Goal: Complete application form: Complete application form

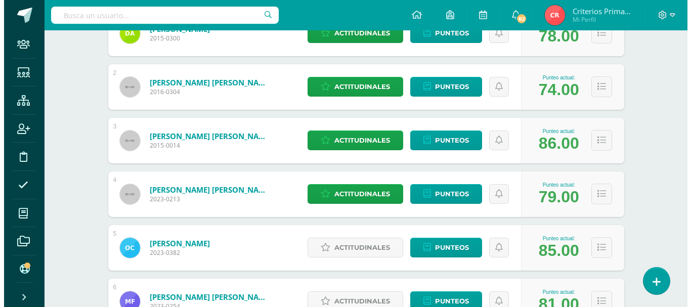
scroll to position [303, 0]
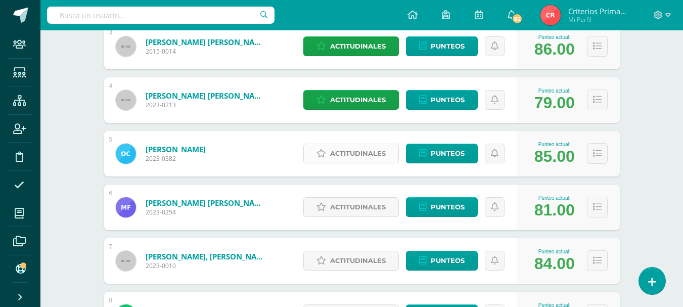
click at [359, 152] on span "Actitudinales" at bounding box center [358, 153] width 56 height 19
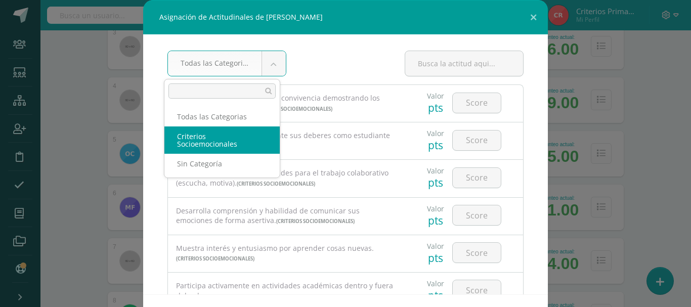
select select "6"
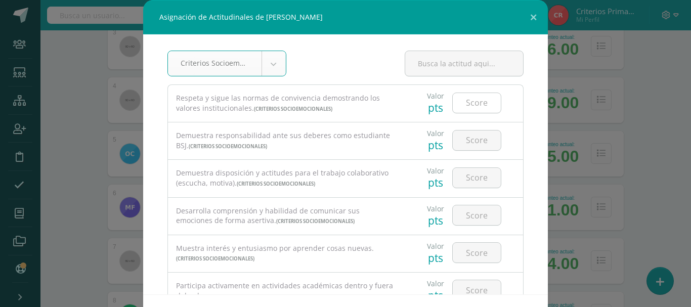
click at [457, 108] on input "number" at bounding box center [477, 103] width 48 height 20
type input "4"
click at [463, 140] on input "number" at bounding box center [477, 140] width 48 height 20
type input "4"
click at [461, 181] on input "number" at bounding box center [477, 178] width 48 height 20
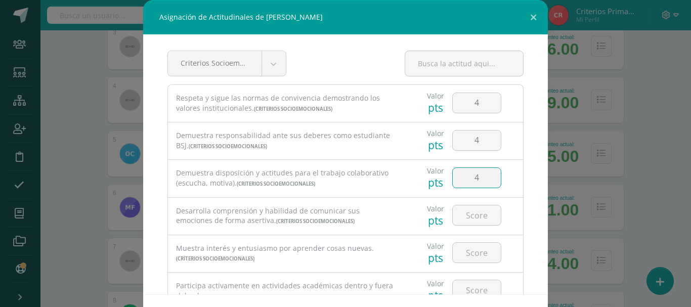
type input "4"
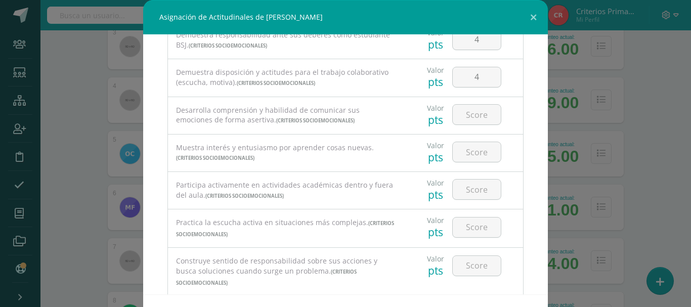
scroll to position [101, 0]
click at [462, 116] on input "number" at bounding box center [477, 114] width 48 height 20
type input "4"
click at [462, 148] on input "number" at bounding box center [477, 152] width 48 height 20
type input "4"
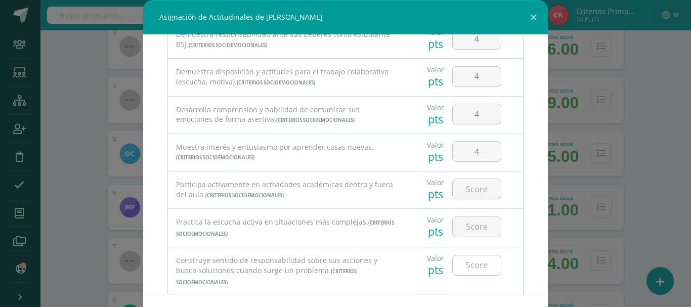
scroll to position [202, 0]
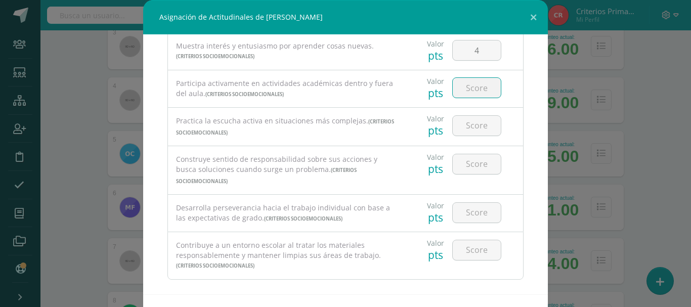
click at [463, 90] on input "number" at bounding box center [477, 88] width 48 height 20
type input "4"
click at [468, 126] on input "number" at bounding box center [477, 126] width 48 height 20
type input "4"
click at [463, 161] on input "number" at bounding box center [477, 164] width 48 height 20
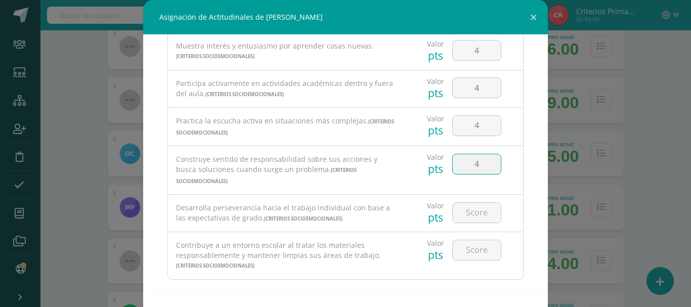
type input "4"
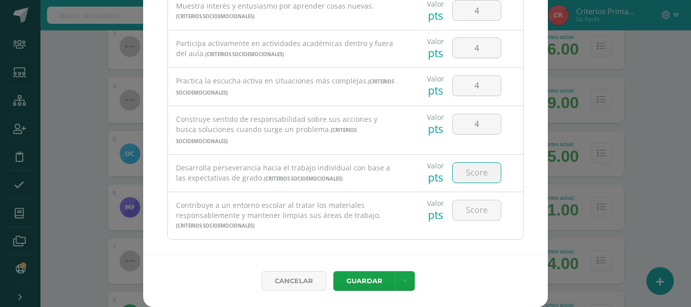
click at [464, 163] on input "number" at bounding box center [477, 173] width 48 height 20
type input "4"
click at [461, 200] on input "number" at bounding box center [477, 210] width 48 height 20
type input "4"
click at [402, 278] on icon at bounding box center [405, 281] width 6 height 9
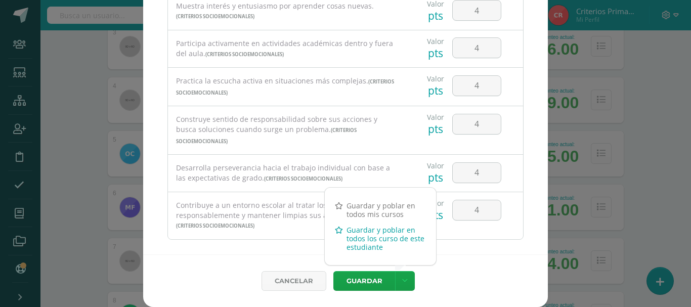
click at [378, 242] on link "Guardar y poblar en todos los curso de este estudiante" at bounding box center [380, 238] width 111 height 33
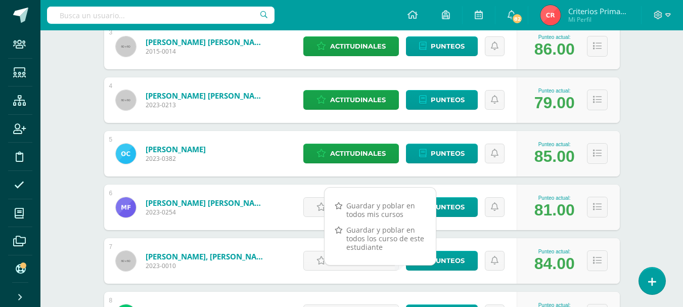
click at [286, 204] on div "6 Fuentes Carrillo, Meredith Giselle 2023-0254 Punteo actual: 81.00 Actitudinal…" at bounding box center [362, 208] width 516 height 46
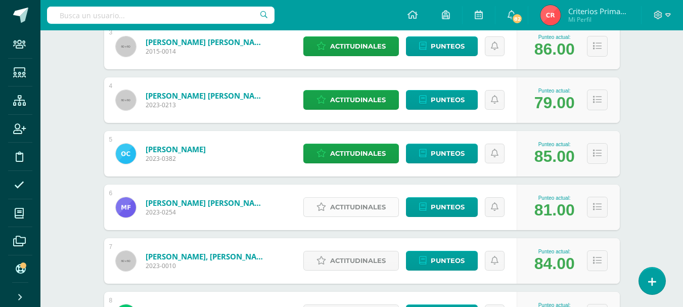
click at [364, 209] on span "Actitudinales" at bounding box center [358, 207] width 56 height 19
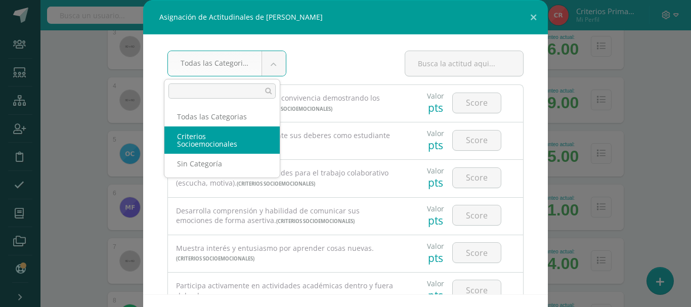
select select "6"
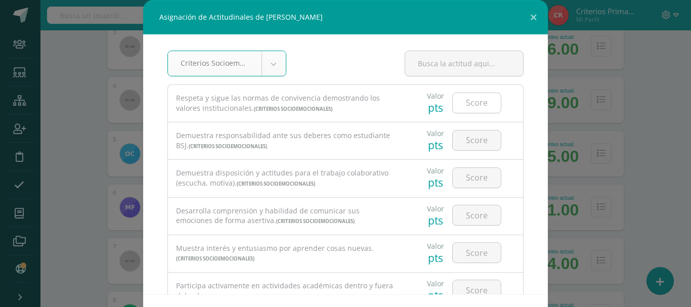
click at [470, 102] on input "number" at bounding box center [477, 103] width 48 height 20
type input "4"
click at [467, 144] on input "number" at bounding box center [477, 140] width 48 height 20
type input "4"
click at [465, 182] on input "number" at bounding box center [477, 178] width 48 height 20
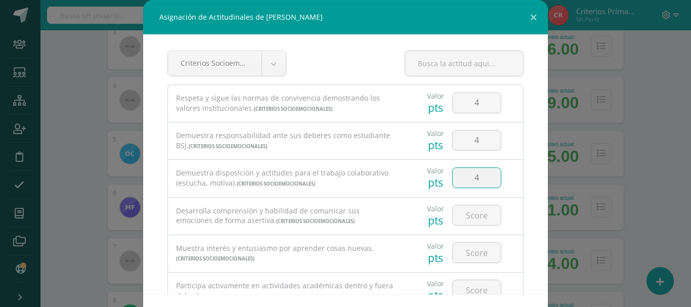
type input "4"
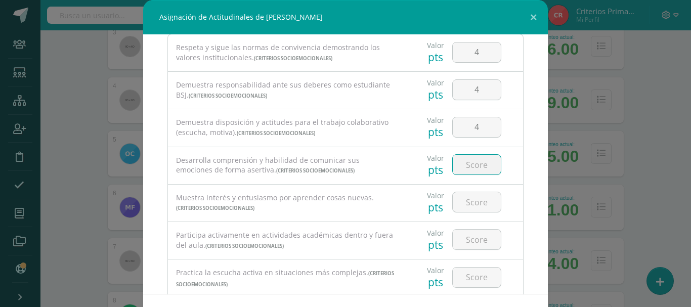
click at [469, 163] on input "number" at bounding box center [477, 165] width 48 height 20
type input "4"
click at [471, 197] on input "number" at bounding box center [477, 202] width 48 height 20
type input "4"
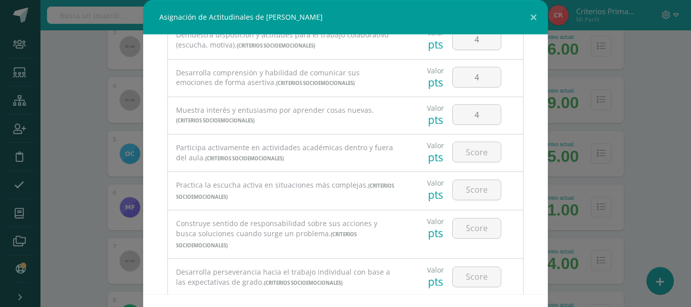
scroll to position [152, 0]
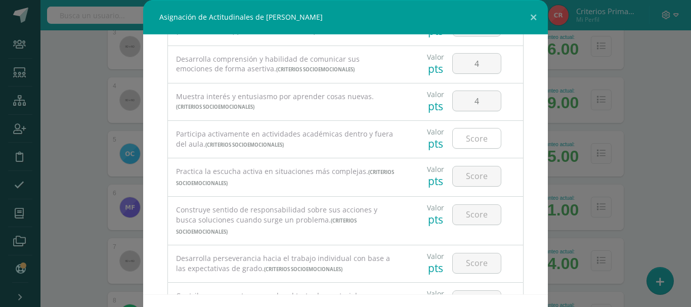
click at [469, 140] on input "number" at bounding box center [477, 138] width 48 height 20
type input "4"
click at [461, 180] on input "number" at bounding box center [477, 176] width 48 height 20
type input "4"
click at [468, 209] on input "number" at bounding box center [477, 215] width 48 height 20
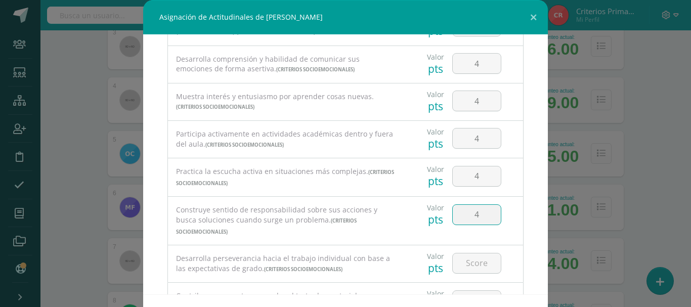
type input "4"
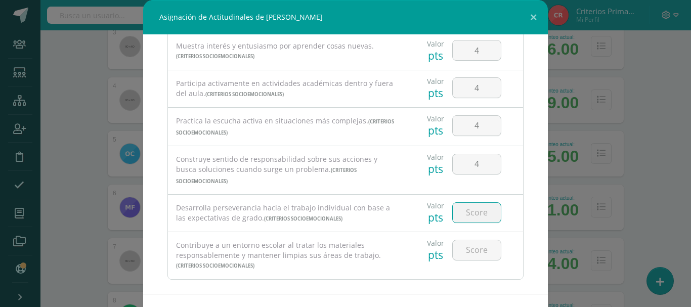
click at [468, 203] on input "number" at bounding box center [477, 213] width 48 height 20
type input "4"
click at [471, 240] on input "number" at bounding box center [477, 250] width 48 height 20
type input "4"
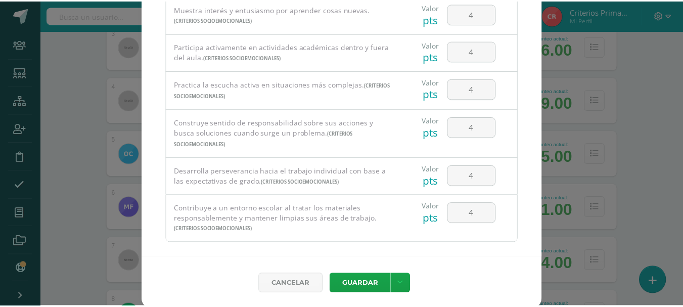
scroll to position [40, 0]
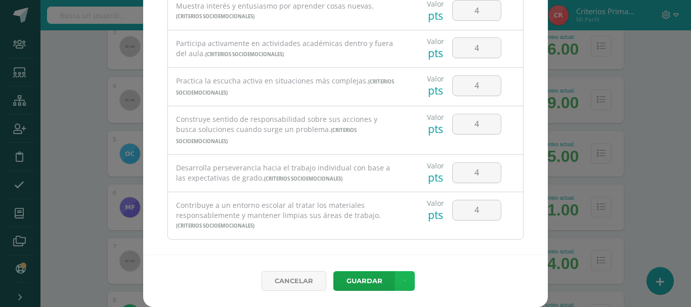
click at [397, 277] on link at bounding box center [405, 281] width 20 height 20
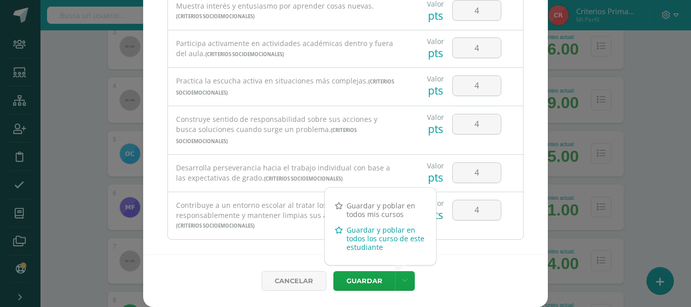
click at [376, 238] on link "Guardar y poblar en todos los curso de este estudiante" at bounding box center [380, 238] width 111 height 33
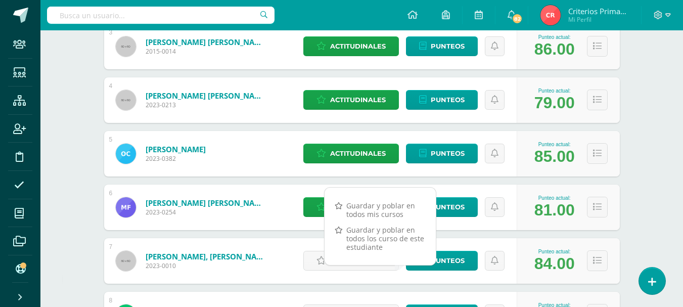
click at [286, 193] on div "6 Fuentes Carrillo, Meredith Giselle 2023-0254 Punteo actual: 81.00 Actitudinal…" at bounding box center [362, 208] width 516 height 46
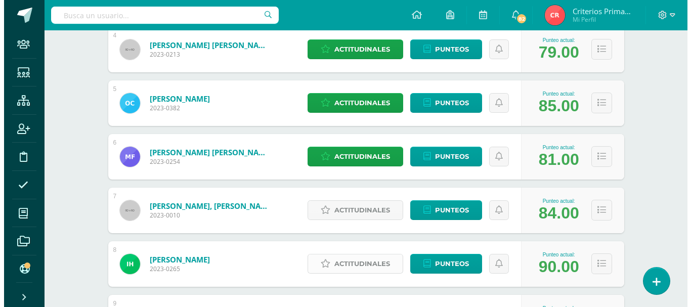
scroll to position [405, 0]
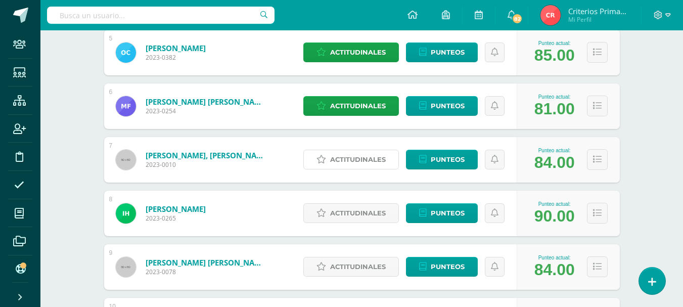
click at [369, 161] on span "Actitudinales" at bounding box center [358, 159] width 56 height 19
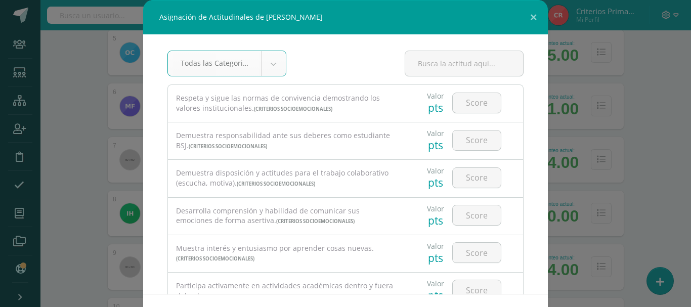
click at [268, 63] on body "Asignación de Actitudinales de Saulo André García de León Todas las Categorias …" at bounding box center [345, 244] width 691 height 1298
select select "6"
click at [456, 100] on input "number" at bounding box center [477, 103] width 48 height 20
type input "4"
click at [463, 137] on input "number" at bounding box center [477, 140] width 48 height 20
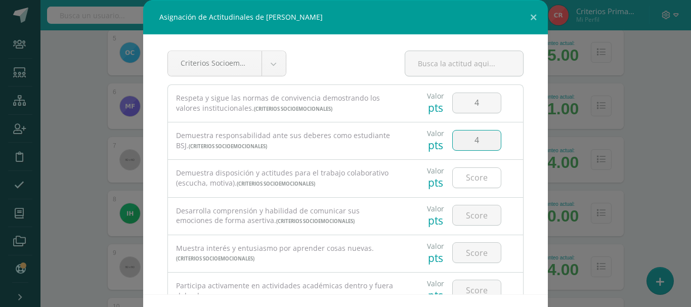
type input "4"
click at [463, 180] on input "number" at bounding box center [477, 178] width 48 height 20
type input "4"
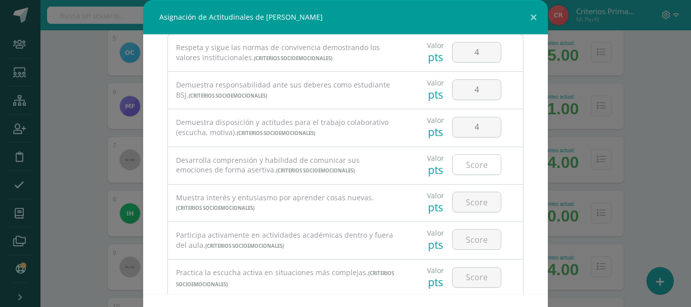
click at [462, 165] on input "number" at bounding box center [477, 165] width 48 height 20
type input "4"
click at [466, 204] on input "number" at bounding box center [477, 202] width 48 height 20
type input "4"
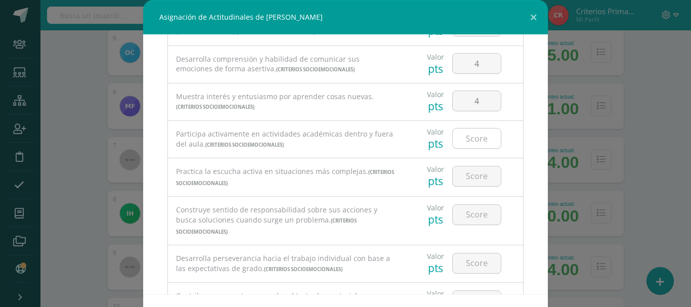
click at [466, 140] on input "number" at bounding box center [477, 138] width 48 height 20
type input "4"
click at [464, 183] on input "number" at bounding box center [477, 176] width 48 height 20
type input "4"
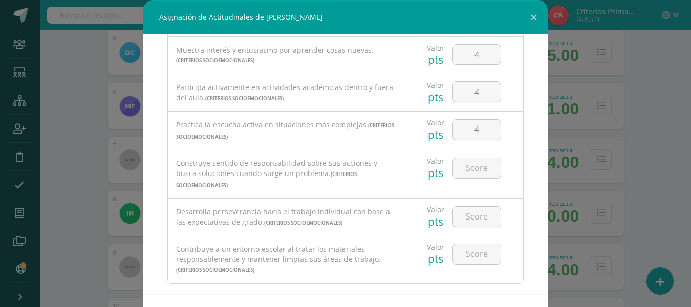
scroll to position [202, 0]
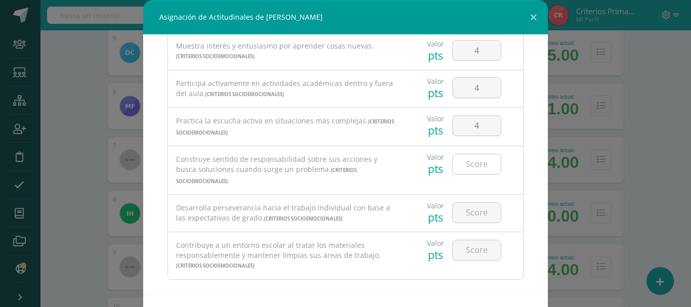
click at [463, 160] on input "number" at bounding box center [477, 164] width 48 height 20
type input "4"
click at [465, 203] on input "number" at bounding box center [477, 213] width 48 height 20
type input "4"
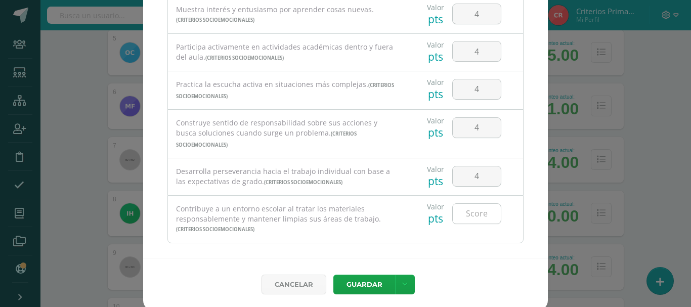
scroll to position [40, 0]
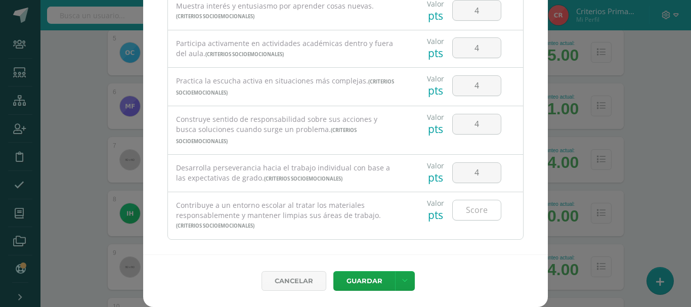
click at [468, 200] on input "number" at bounding box center [477, 210] width 48 height 20
type input "4"
click at [423, 234] on div "Criterios Socioemocionales Todas las Categorias Criterios Socioemocionales Sin …" at bounding box center [345, 124] width 405 height 260
click at [367, 278] on button "Guardar" at bounding box center [364, 281] width 62 height 20
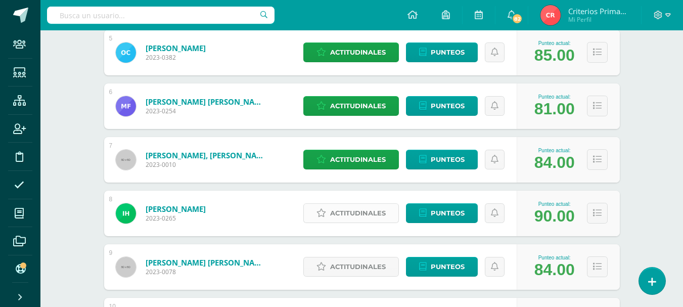
click at [364, 209] on span "Actitudinales" at bounding box center [358, 213] width 56 height 19
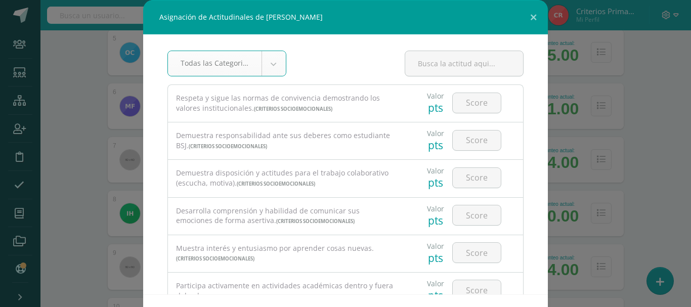
click at [270, 61] on body "Asignación de Actitudinales de Irene Hernández Melgar Todas las Categorias Toda…" at bounding box center [345, 244] width 691 height 1298
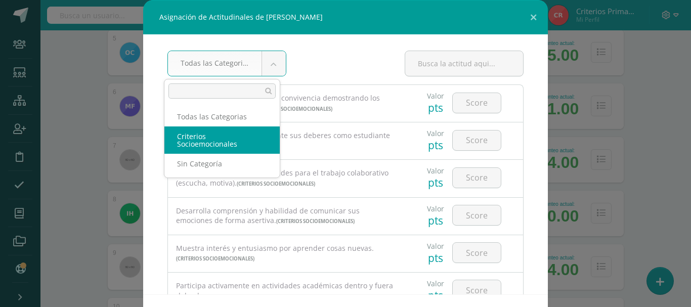
select select "6"
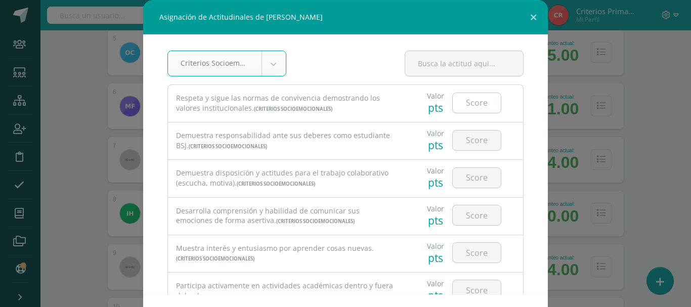
click at [472, 103] on input "number" at bounding box center [477, 103] width 48 height 20
type input "4"
click at [459, 140] on input "number" at bounding box center [477, 140] width 48 height 20
type input "4"
click at [458, 179] on input "number" at bounding box center [477, 178] width 48 height 20
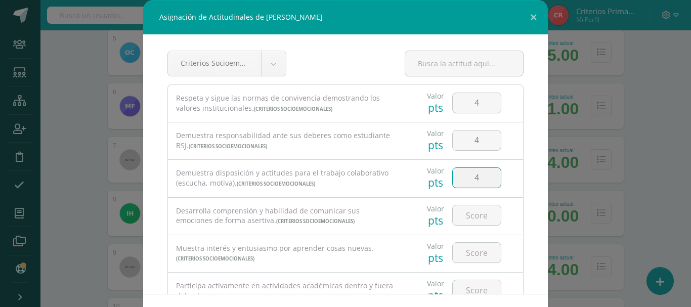
type input "4"
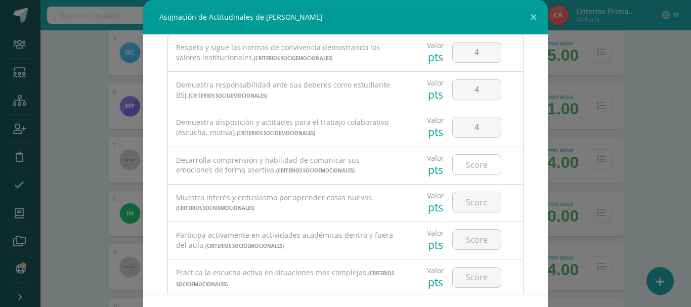
click at [468, 164] on input "number" at bounding box center [477, 165] width 48 height 20
type input "4"
click at [465, 197] on input "number" at bounding box center [477, 202] width 48 height 20
type input "4"
click at [463, 234] on input "number" at bounding box center [477, 240] width 48 height 20
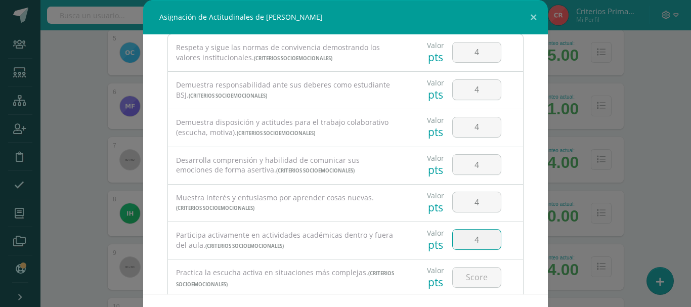
type input "4"
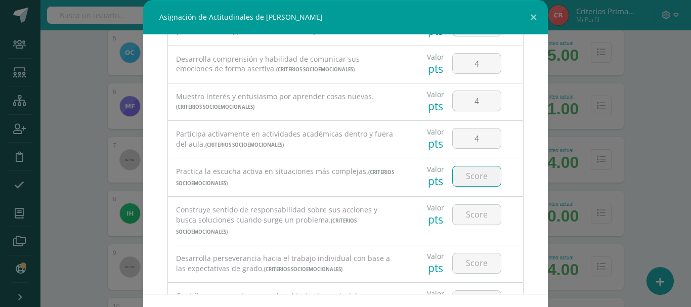
click at [467, 178] on input "number" at bounding box center [477, 176] width 48 height 20
type input "4"
click at [470, 216] on input "number" at bounding box center [477, 215] width 48 height 20
type input "4"
click at [467, 253] on input "number" at bounding box center [477, 263] width 48 height 20
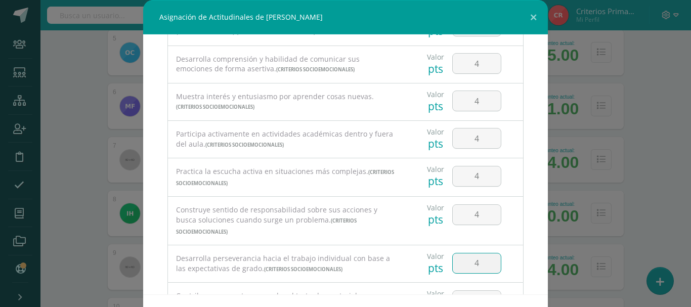
type input "4"
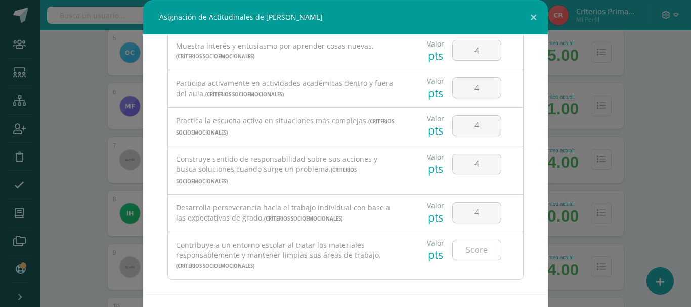
click at [462, 240] on input "number" at bounding box center [477, 250] width 48 height 20
type input "4"
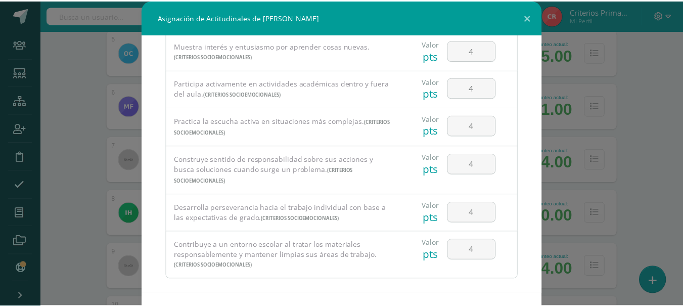
scroll to position [40, 0]
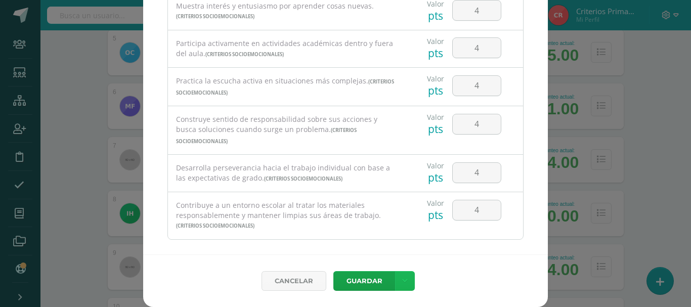
click at [403, 277] on icon at bounding box center [405, 281] width 6 height 9
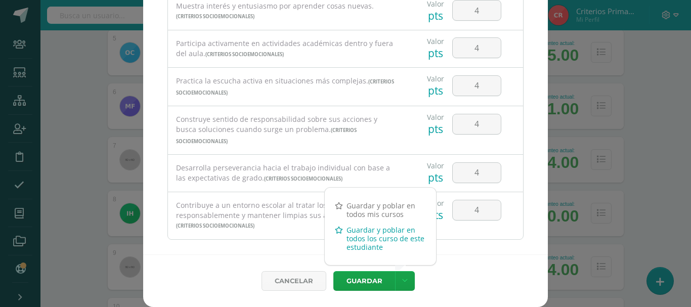
click at [366, 236] on link "Guardar y poblar en todos los curso de este estudiante" at bounding box center [380, 238] width 111 height 33
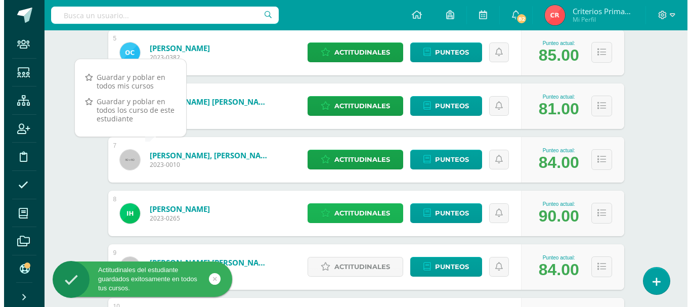
scroll to position [506, 0]
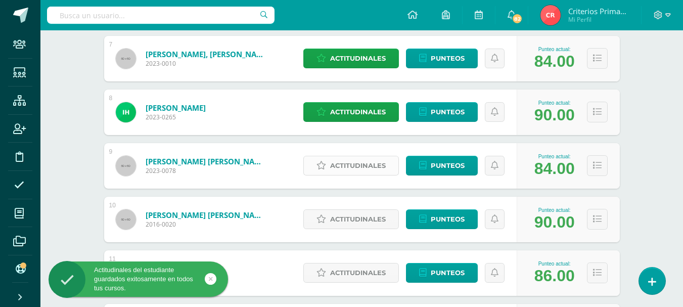
click at [355, 162] on span "Actitudinales" at bounding box center [358, 165] width 56 height 19
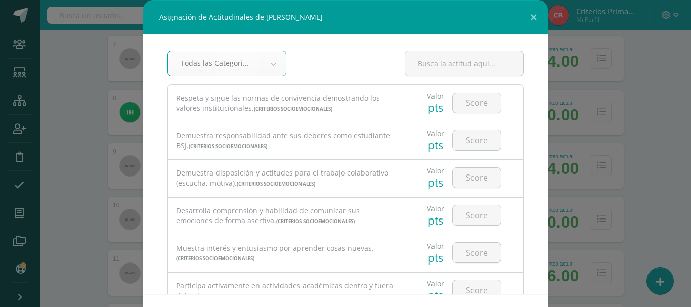
click at [270, 66] on body "Asignación de Actitudinales de Andrés Antonio Hernández Quiñónez Todas las Cate…" at bounding box center [345, 143] width 691 height 1298
select select "6"
click at [469, 106] on input "number" at bounding box center [477, 103] width 48 height 20
type input "4"
click at [463, 145] on input "number" at bounding box center [477, 140] width 48 height 20
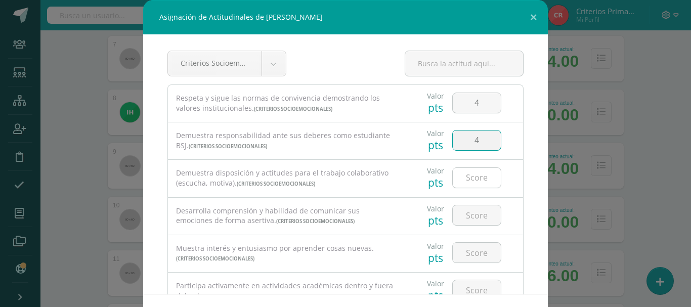
type input "4"
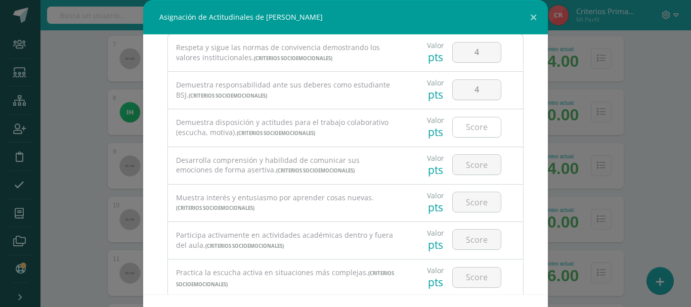
click at [466, 128] on input "number" at bounding box center [477, 127] width 48 height 20
type input "4"
click at [468, 166] on input "number" at bounding box center [477, 165] width 48 height 20
type input "4"
click at [465, 196] on input "number" at bounding box center [477, 202] width 48 height 20
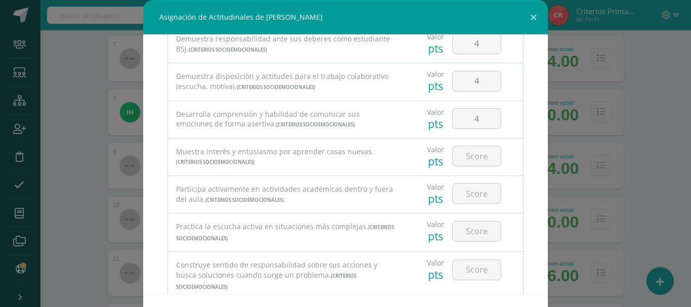
scroll to position [101, 0]
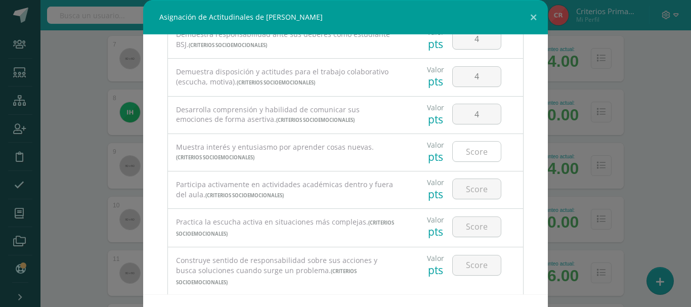
click at [469, 147] on input "number" at bounding box center [477, 152] width 48 height 20
type input "4"
click at [465, 185] on input "number" at bounding box center [477, 189] width 48 height 20
type input "4"
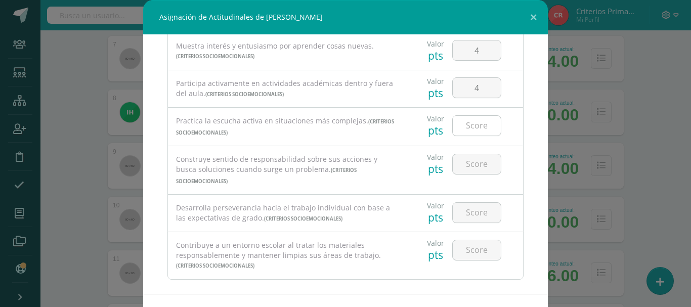
click at [466, 127] on input "number" at bounding box center [477, 126] width 48 height 20
type input "3"
click at [456, 162] on input "number" at bounding box center [477, 164] width 48 height 20
type input "4"
click at [464, 203] on input "number" at bounding box center [477, 213] width 48 height 20
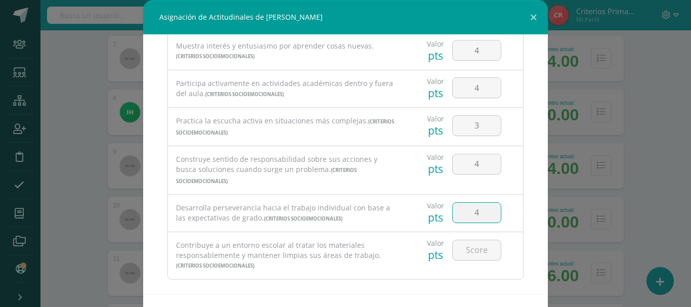
type input "4"
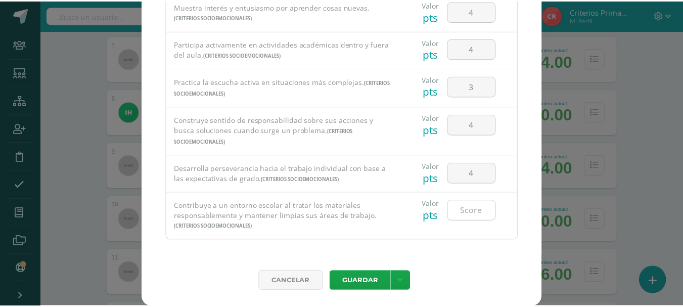
scroll to position [40, 0]
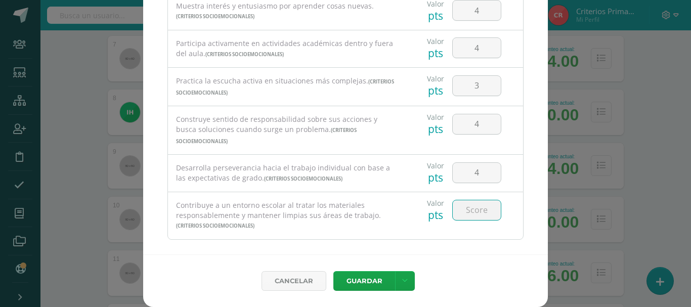
click at [464, 200] on input "number" at bounding box center [477, 210] width 48 height 20
type input "4"
click at [404, 281] on link at bounding box center [405, 281] width 20 height 20
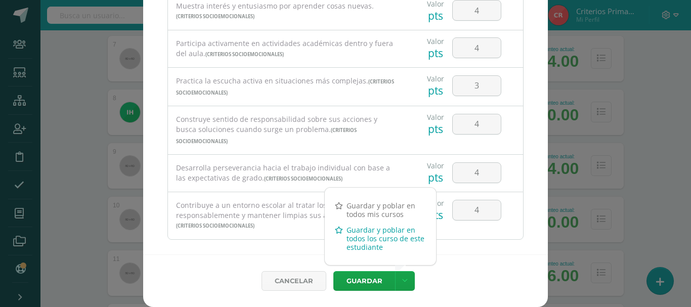
click at [378, 237] on link "Guardar y poblar en todos los curso de este estudiante" at bounding box center [380, 238] width 111 height 33
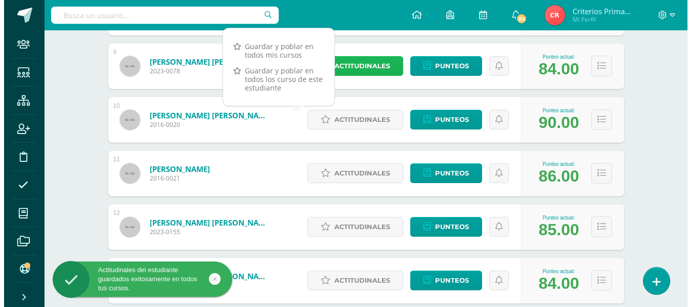
scroll to position [607, 0]
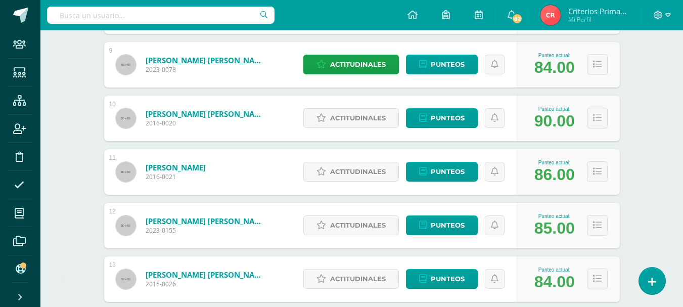
click at [273, 111] on div "10 Indekeu Pérez, Dulce María 2016-0020 Punteo actual: 90.00 Actitudinales Punt…" at bounding box center [362, 119] width 516 height 46
click at [364, 117] on span "Actitudinales" at bounding box center [358, 118] width 56 height 19
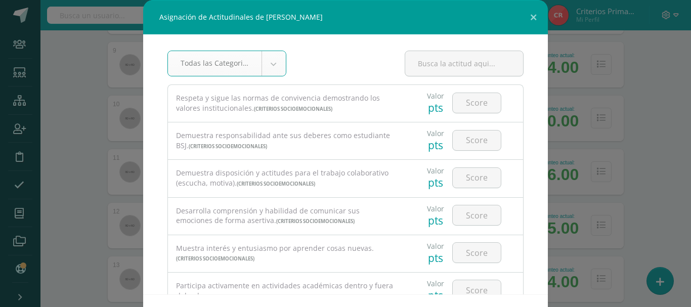
click at [274, 62] on body "Asignación de Actitudinales de Dulce María Indekeu Pérez Todas las Categorias T…" at bounding box center [345, 42] width 691 height 1298
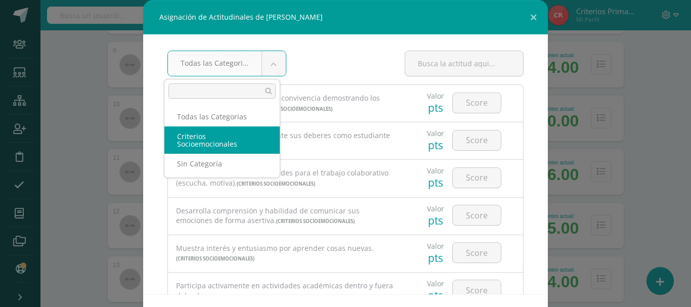
select select "6"
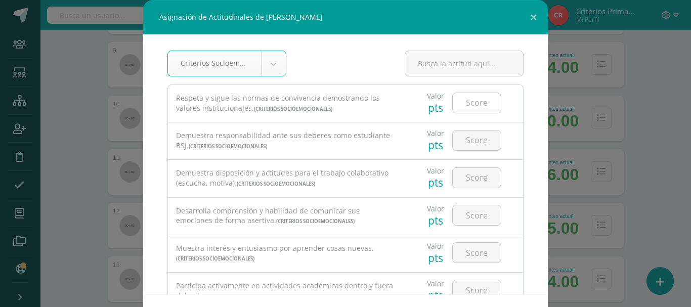
click at [474, 100] on input "number" at bounding box center [477, 103] width 48 height 20
type input "4"
click at [460, 142] on input "number" at bounding box center [477, 140] width 48 height 20
type input "4"
click at [459, 182] on input "number" at bounding box center [477, 178] width 48 height 20
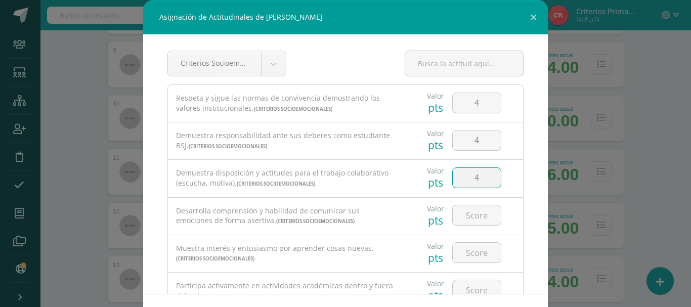
type input "4"
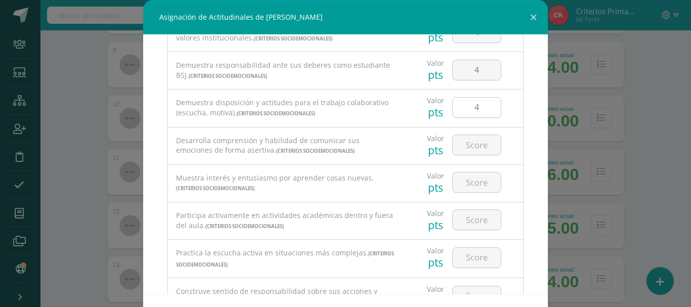
scroll to position [101, 0]
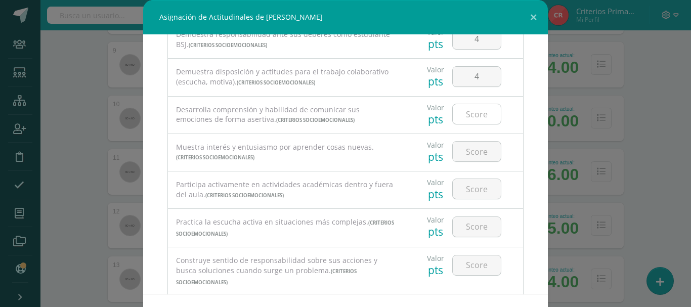
click at [465, 119] on input "number" at bounding box center [477, 114] width 48 height 20
type input "4"
click at [468, 159] on input "number" at bounding box center [477, 152] width 48 height 20
type input "4"
click at [461, 188] on input "number" at bounding box center [477, 189] width 48 height 20
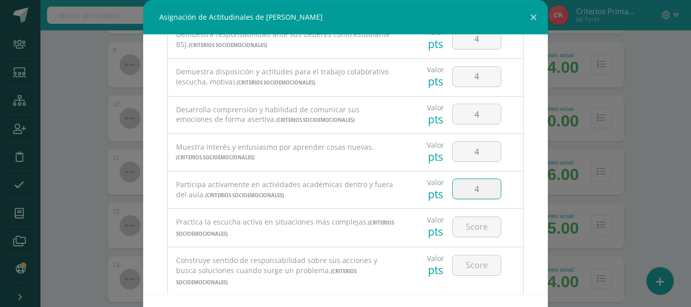
type input "4"
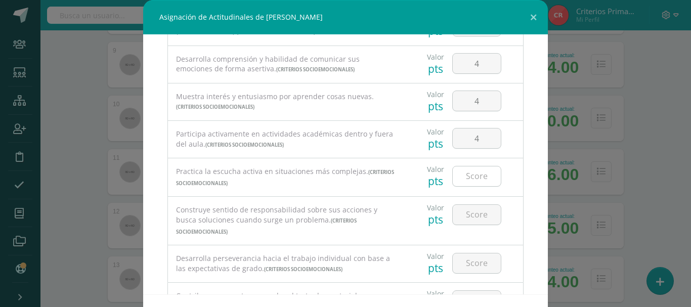
click at [468, 179] on input "number" at bounding box center [477, 176] width 48 height 20
type input "4"
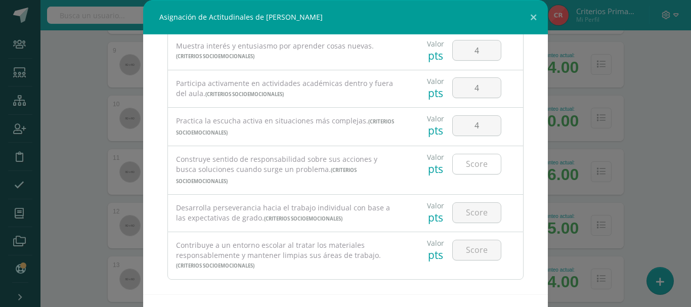
click at [463, 163] on input "number" at bounding box center [477, 164] width 48 height 20
type input "4"
click at [468, 203] on input "number" at bounding box center [477, 213] width 48 height 20
type input "4"
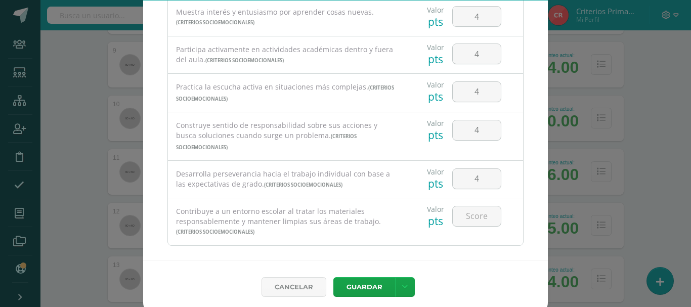
scroll to position [40, 0]
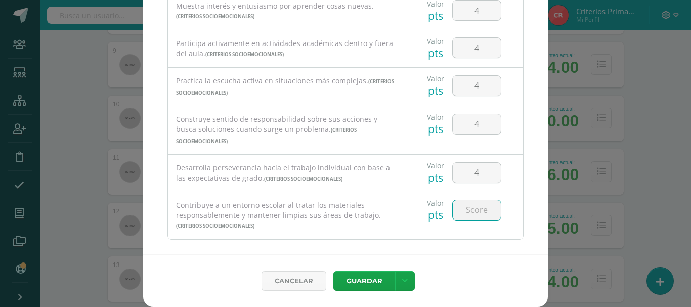
click at [468, 201] on input "number" at bounding box center [477, 210] width 48 height 20
type input "4"
click at [402, 279] on icon at bounding box center [405, 281] width 6 height 9
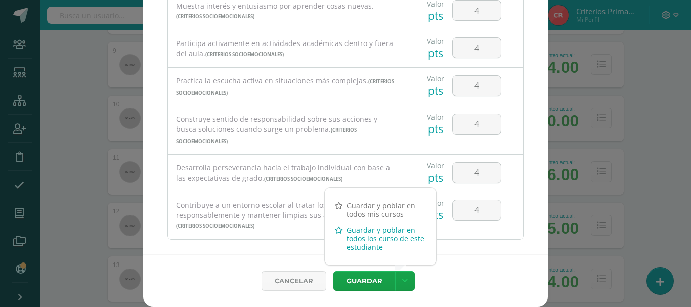
click at [362, 239] on link "Guardar y poblar en todos los curso de este estudiante" at bounding box center [380, 238] width 111 height 33
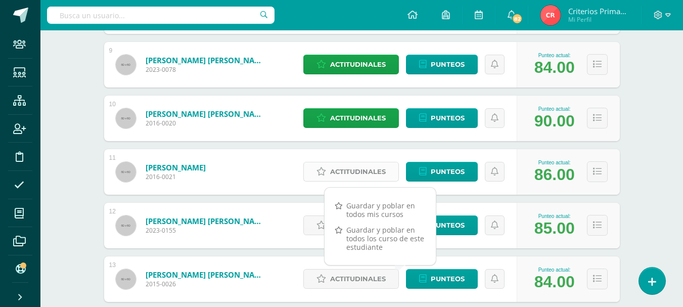
click at [354, 170] on span "Actitudinales" at bounding box center [358, 171] width 56 height 19
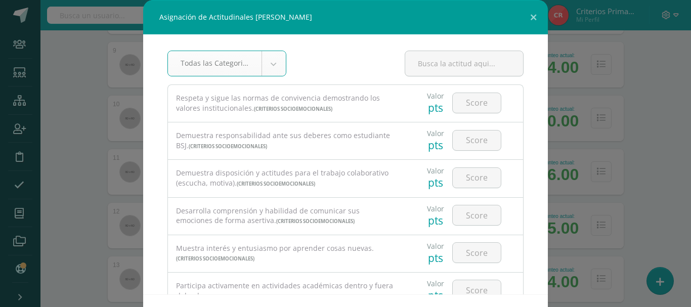
click at [273, 64] on body "Asignación de Actitudinales de Omar Santiago Lima Flores Todas las Categorias T…" at bounding box center [345, 42] width 691 height 1298
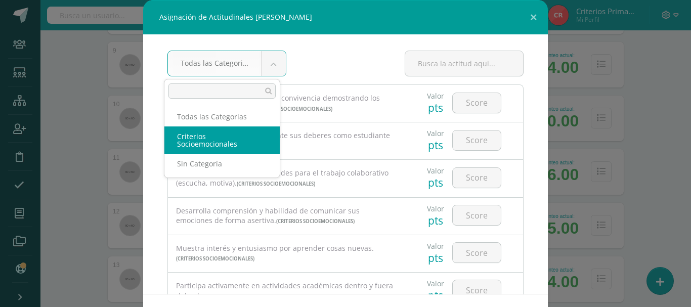
select select "6"
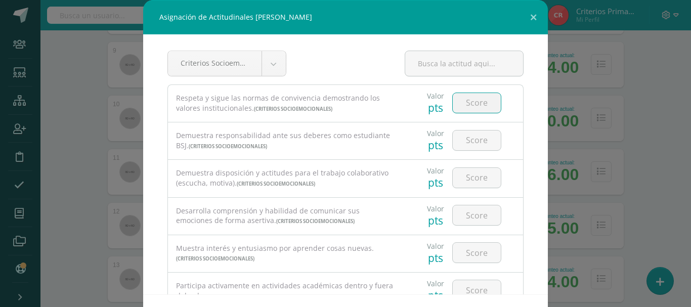
click at [464, 101] on input "number" at bounding box center [477, 103] width 48 height 20
type input "4"
click at [462, 141] on input "number" at bounding box center [477, 140] width 48 height 20
type input "3"
click at [465, 177] on input "number" at bounding box center [477, 178] width 48 height 20
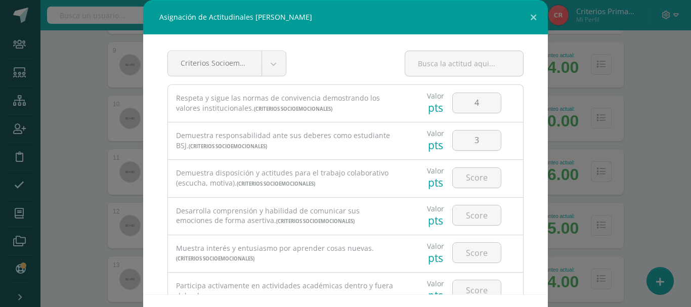
scroll to position [51, 0]
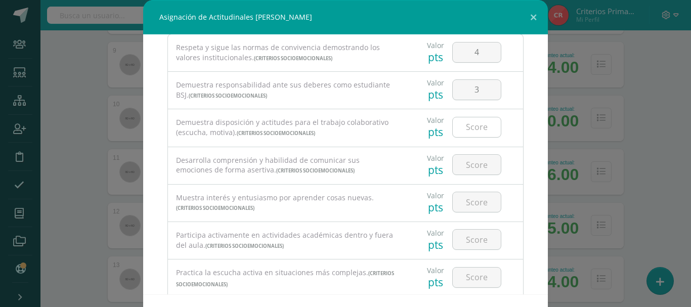
click at [469, 125] on input "number" at bounding box center [477, 127] width 48 height 20
type input "3"
click at [466, 169] on input "number" at bounding box center [477, 165] width 48 height 20
type input "4"
click at [457, 200] on input "number" at bounding box center [477, 202] width 48 height 20
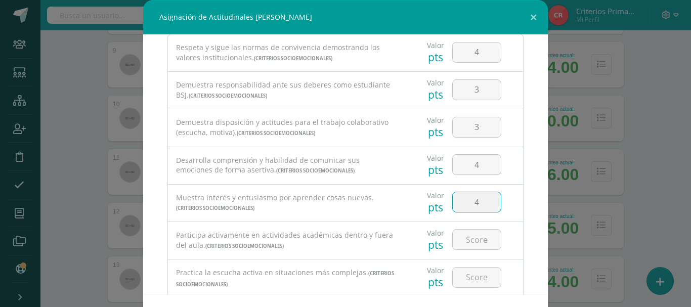
type input "4"
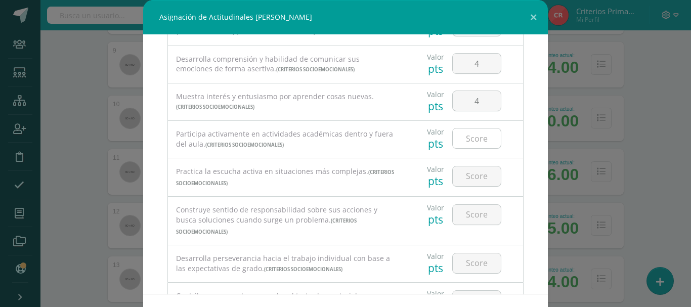
click at [465, 141] on input "number" at bounding box center [477, 138] width 48 height 20
type input "4"
click at [458, 177] on input "number" at bounding box center [477, 176] width 48 height 20
type input "3"
click at [463, 212] on input "number" at bounding box center [477, 215] width 48 height 20
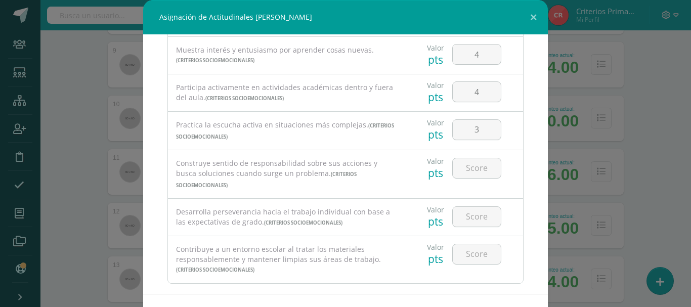
scroll to position [202, 0]
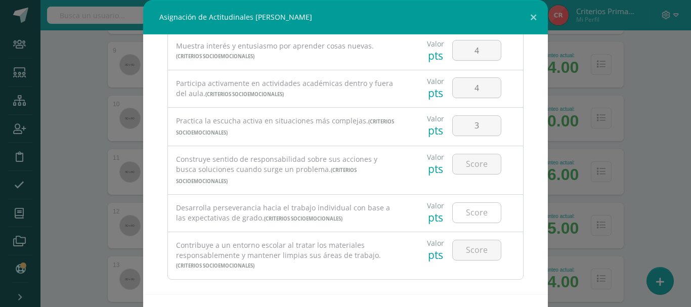
click at [455, 204] on input "number" at bounding box center [477, 213] width 48 height 20
type input "4"
click at [458, 242] on input "number" at bounding box center [477, 250] width 48 height 20
type input "4"
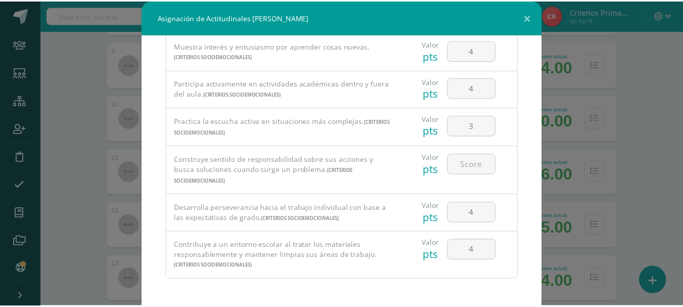
scroll to position [40, 0]
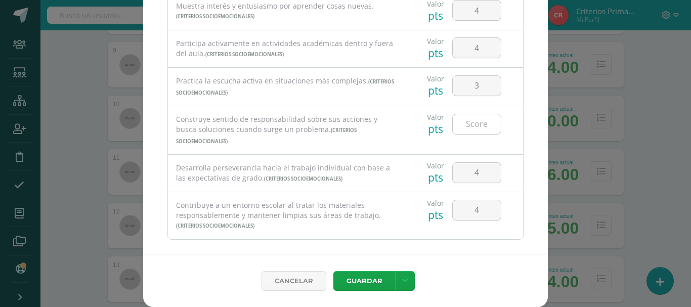
click at [471, 125] on input "number" at bounding box center [477, 124] width 48 height 20
type input "4"
click at [397, 277] on link at bounding box center [405, 281] width 20 height 20
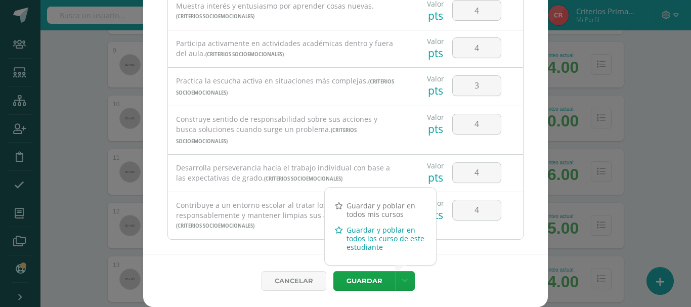
click at [376, 243] on link "Guardar y poblar en todos los curso de este estudiante" at bounding box center [380, 238] width 111 height 33
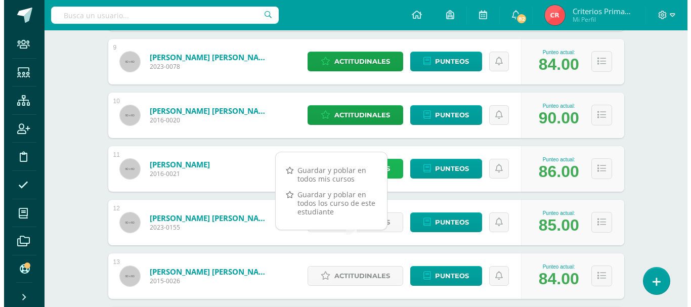
scroll to position [658, 0]
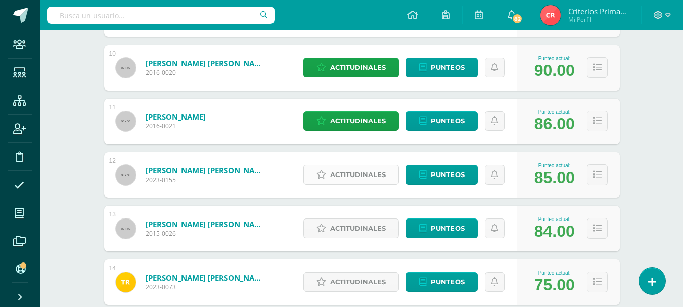
click at [358, 177] on span "Actitudinales" at bounding box center [358, 174] width 56 height 19
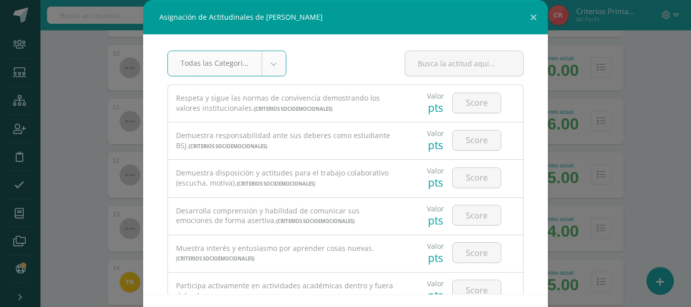
select select "6"
click at [467, 107] on input "number" at bounding box center [477, 103] width 48 height 20
type input "4"
click at [461, 140] on input "number" at bounding box center [477, 140] width 48 height 20
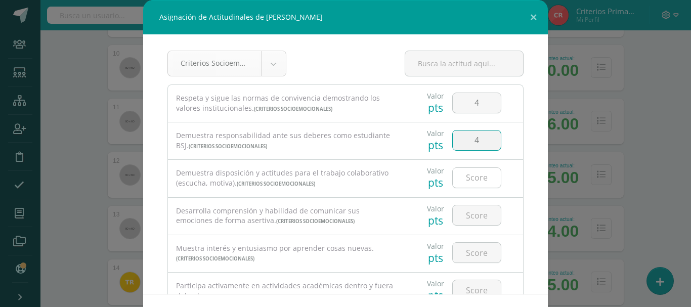
type input "4"
click at [461, 179] on input "number" at bounding box center [477, 178] width 48 height 20
type input "4"
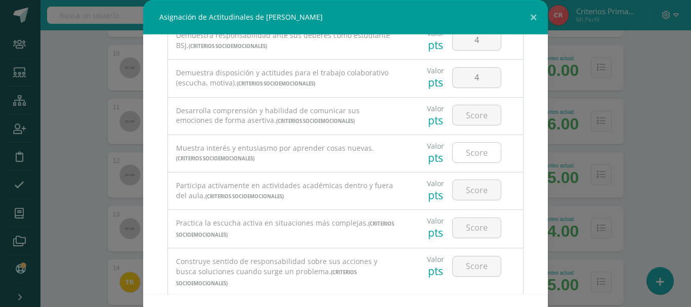
scroll to position [101, 0]
click at [469, 113] on input "number" at bounding box center [477, 114] width 48 height 20
type input "4"
click at [469, 154] on input "number" at bounding box center [477, 152] width 48 height 20
type input "4"
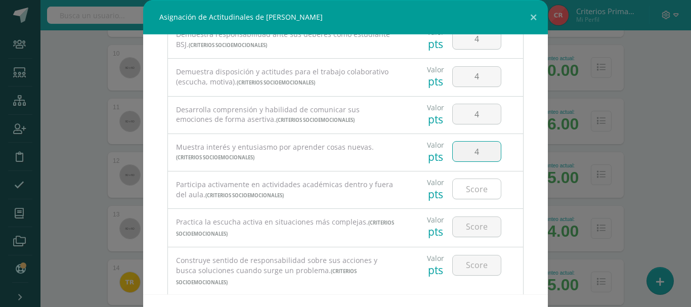
click at [466, 190] on input "number" at bounding box center [477, 189] width 48 height 20
type input "4"
click at [464, 222] on input "number" at bounding box center [477, 227] width 48 height 20
type input "4"
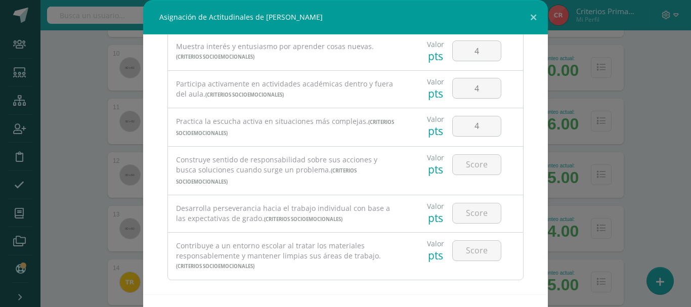
scroll to position [202, 0]
click at [467, 166] on input "number" at bounding box center [477, 164] width 48 height 20
type input "4"
click at [471, 203] on input "number" at bounding box center [477, 213] width 48 height 20
type input "4"
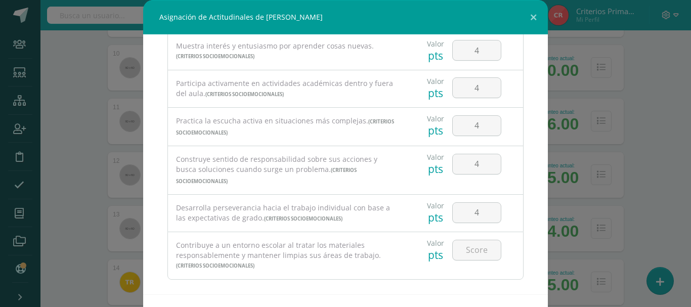
scroll to position [40, 0]
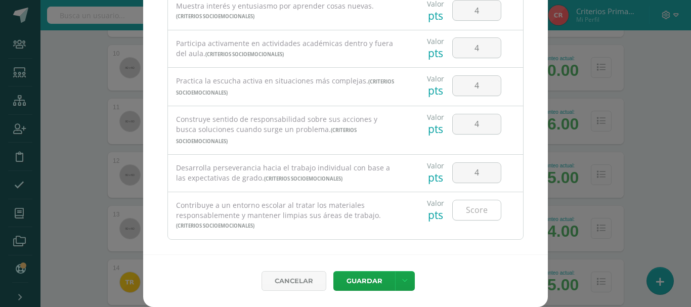
click at [467, 200] on input "number" at bounding box center [477, 210] width 48 height 20
type input "4"
click at [402, 278] on icon at bounding box center [405, 281] width 6 height 9
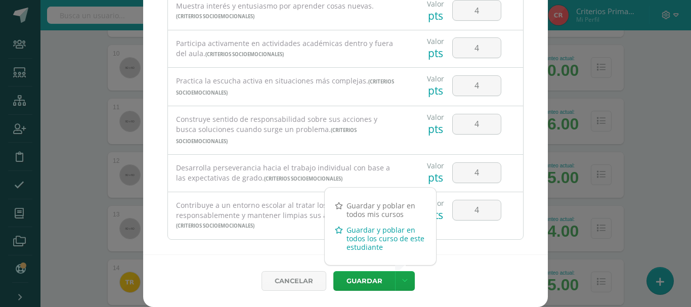
click at [374, 237] on link "Guardar y poblar en todos los curso de este estudiante" at bounding box center [380, 238] width 111 height 33
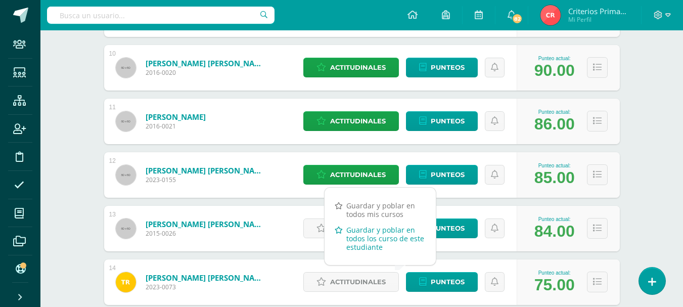
click at [371, 236] on link "Guardar y poblar en todos los curso de este estudiante" at bounding box center [380, 238] width 111 height 33
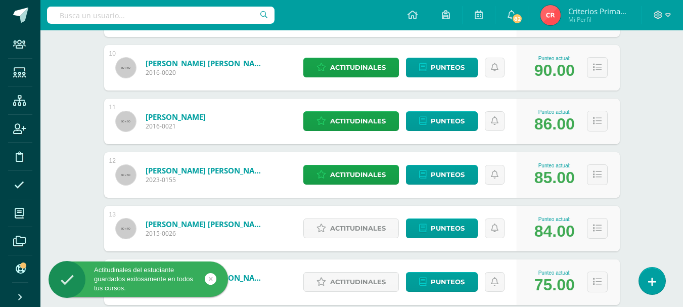
click at [291, 222] on div "13 Quezada Cifuentes, Leandro Augusto 2015-0026 Punteo actual: 84.00 Actitudina…" at bounding box center [362, 229] width 516 height 46
click at [344, 230] on span "Actitudinales" at bounding box center [358, 228] width 56 height 19
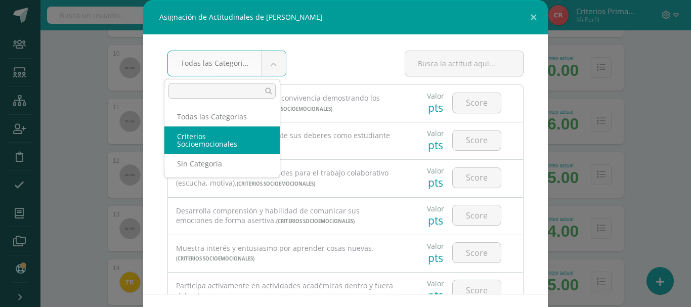
select select "6"
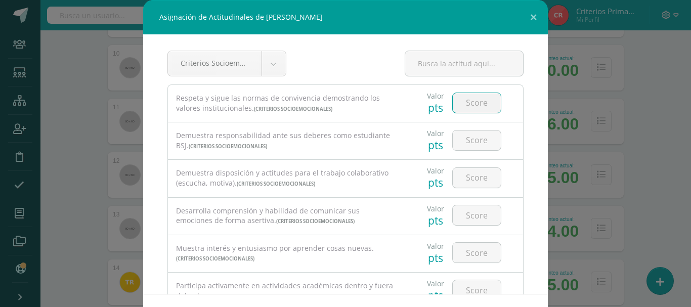
click at [468, 100] on input "number" at bounding box center [477, 103] width 48 height 20
type input "4"
click at [465, 142] on input "number" at bounding box center [477, 140] width 48 height 20
type input "4"
click at [461, 176] on input "number" at bounding box center [477, 178] width 48 height 20
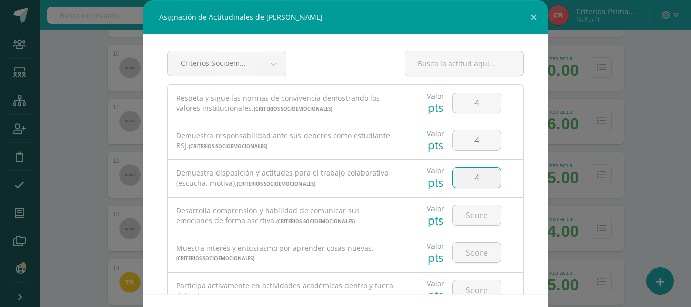
type input "4"
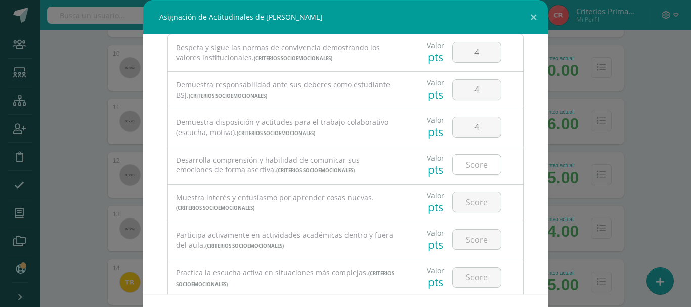
click at [468, 165] on input "number" at bounding box center [477, 165] width 48 height 20
type input "4"
click at [472, 126] on input "4" at bounding box center [477, 127] width 48 height 20
type input "3"
click at [463, 198] on input "number" at bounding box center [477, 202] width 48 height 20
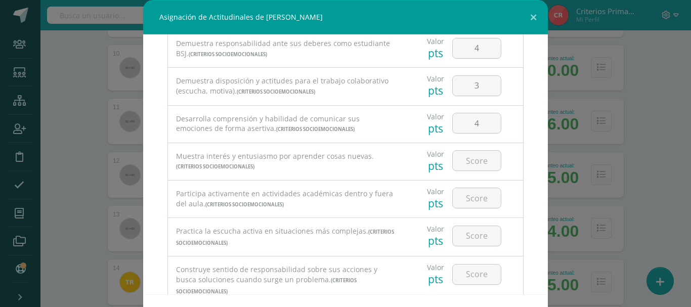
scroll to position [101, 0]
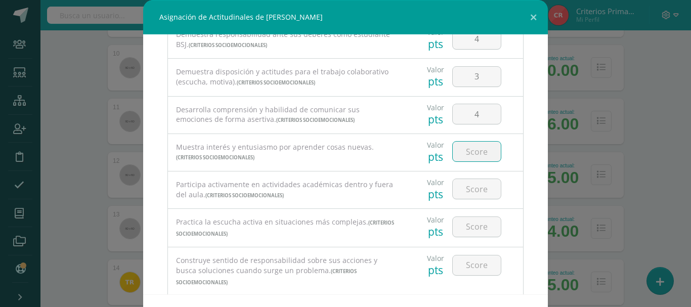
click at [467, 148] on input "number" at bounding box center [477, 152] width 48 height 20
type input "4"
click at [465, 193] on input "number" at bounding box center [477, 189] width 48 height 20
type input "4"
click at [460, 233] on input "number" at bounding box center [477, 227] width 48 height 20
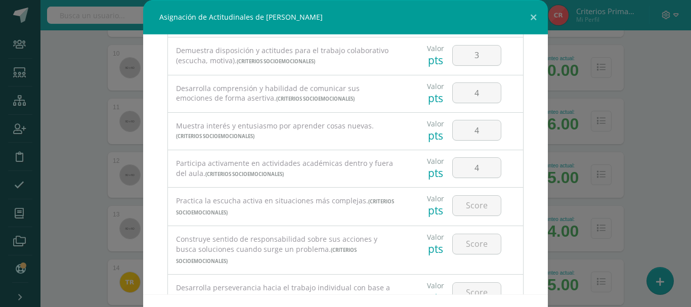
scroll to position [152, 0]
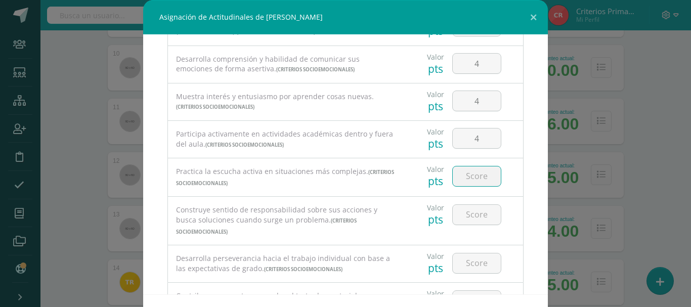
click at [471, 176] on input "number" at bounding box center [477, 176] width 48 height 20
type input "3"
click at [459, 214] on input "number" at bounding box center [477, 215] width 48 height 20
type input "4"
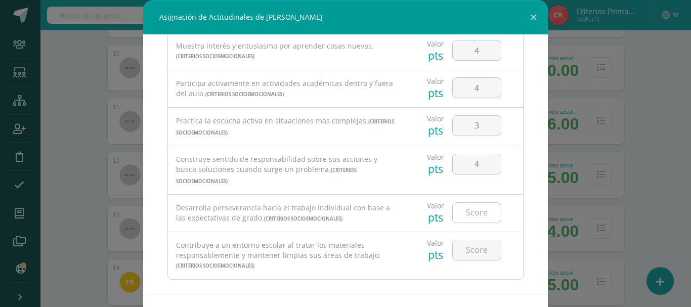
click at [466, 203] on input "number" at bounding box center [477, 213] width 48 height 20
type input "4"
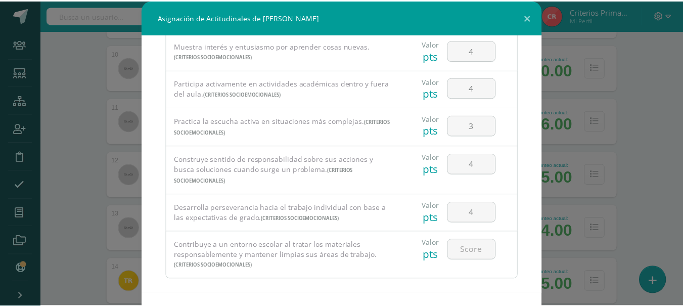
scroll to position [40, 0]
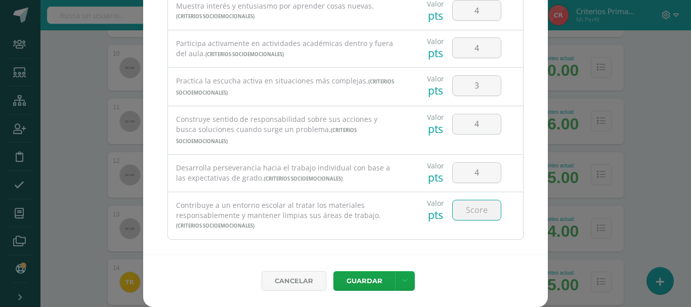
click at [473, 200] on input "number" at bounding box center [477, 210] width 48 height 20
type input "3"
click at [402, 277] on icon at bounding box center [405, 281] width 6 height 9
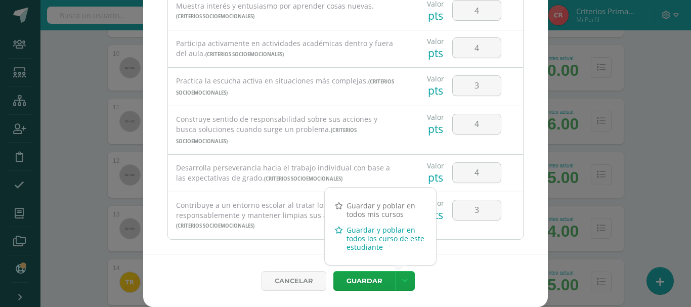
click at [385, 239] on link "Guardar y poblar en todos los curso de este estudiante" at bounding box center [380, 238] width 111 height 33
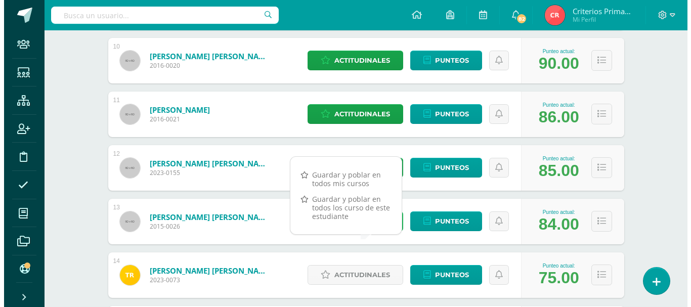
scroll to position [759, 0]
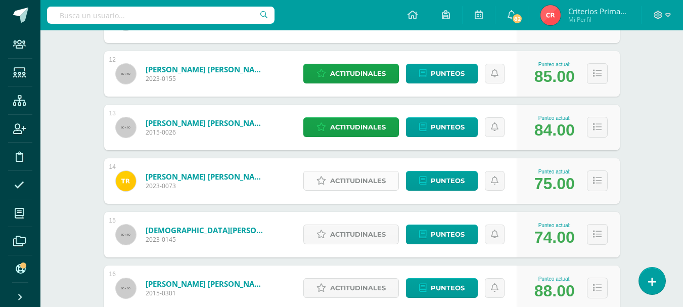
click at [353, 178] on span "Actitudinales" at bounding box center [358, 180] width 56 height 19
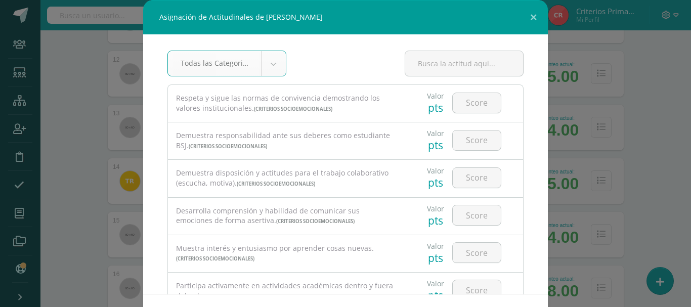
select select "6"
click at [459, 102] on input "number" at bounding box center [477, 103] width 48 height 20
type input "4"
click at [458, 143] on input "number" at bounding box center [477, 140] width 48 height 20
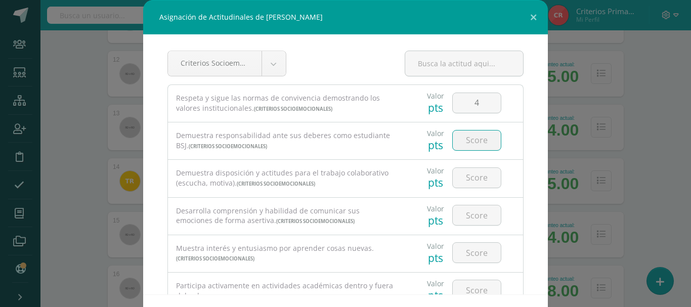
type input "5"
type input "3"
click at [458, 176] on input "number" at bounding box center [477, 178] width 48 height 20
type input "3"
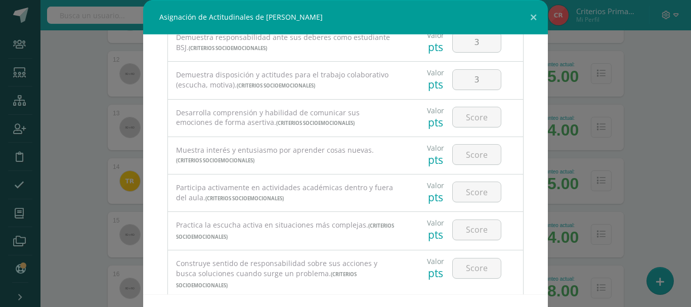
scroll to position [101, 0]
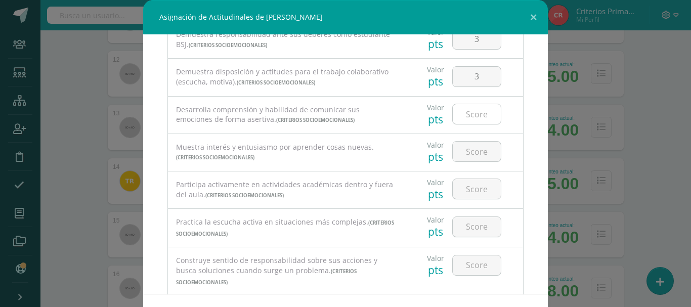
click at [457, 111] on input "number" at bounding box center [477, 114] width 48 height 20
type input "3"
click at [459, 149] on input "number" at bounding box center [477, 152] width 48 height 20
type input "4"
click at [453, 184] on input "number" at bounding box center [477, 189] width 48 height 20
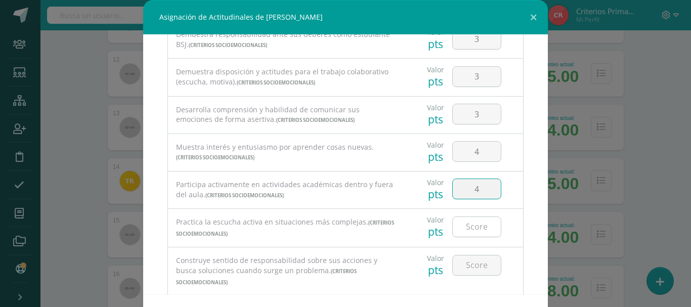
type input "4"
click at [468, 228] on input "number" at bounding box center [477, 227] width 48 height 20
type input "3"
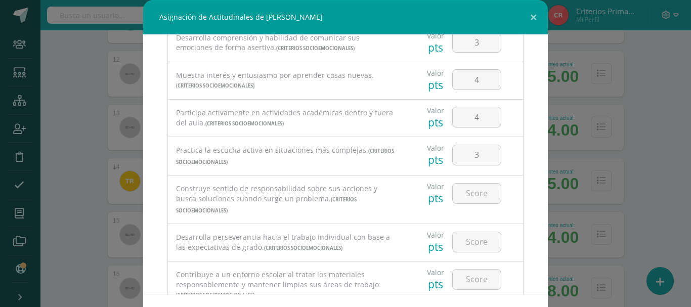
scroll to position [202, 0]
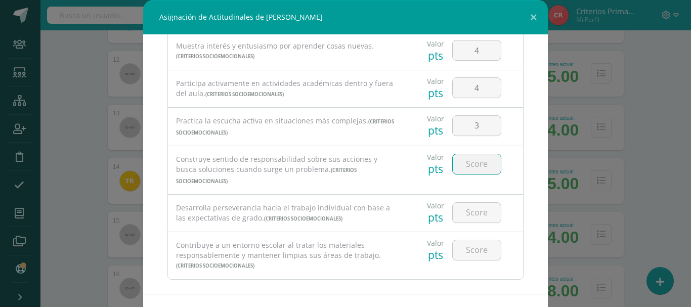
click at [460, 163] on input "number" at bounding box center [477, 164] width 48 height 20
type input "3"
click at [458, 203] on input "number" at bounding box center [477, 213] width 48 height 20
type input "4"
click at [461, 240] on input "number" at bounding box center [477, 250] width 48 height 20
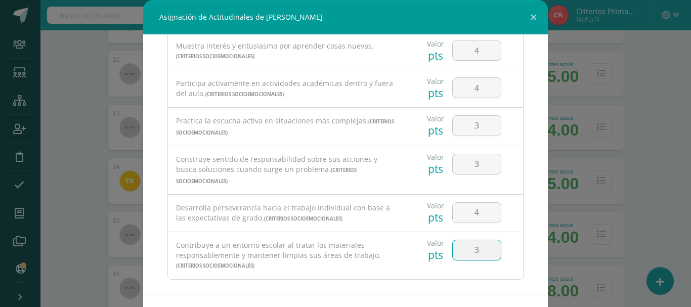
type input "3"
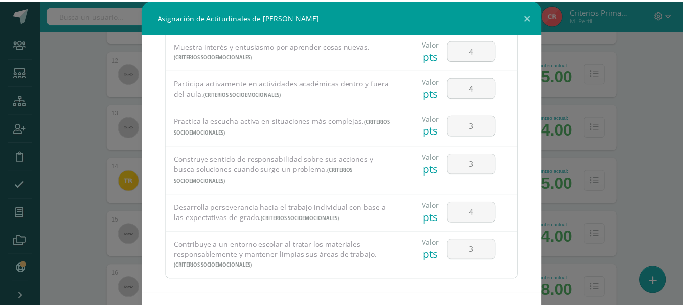
scroll to position [40, 0]
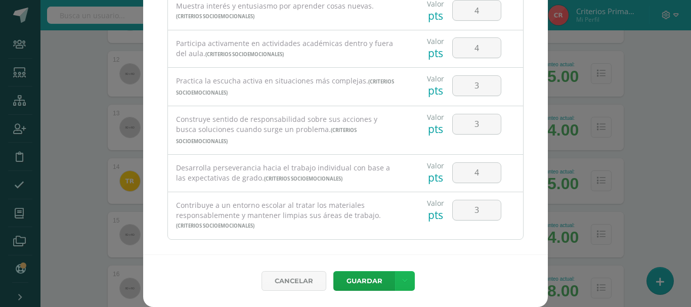
click at [402, 278] on icon at bounding box center [405, 281] width 6 height 9
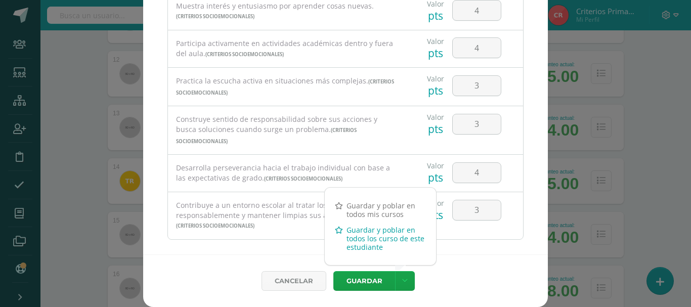
click at [369, 243] on link "Guardar y poblar en todos los curso de este estudiante" at bounding box center [380, 238] width 111 height 33
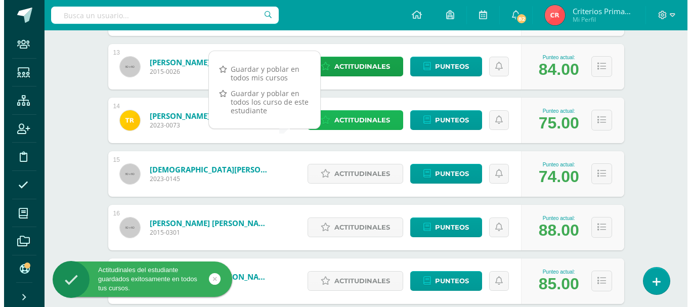
scroll to position [860, 0]
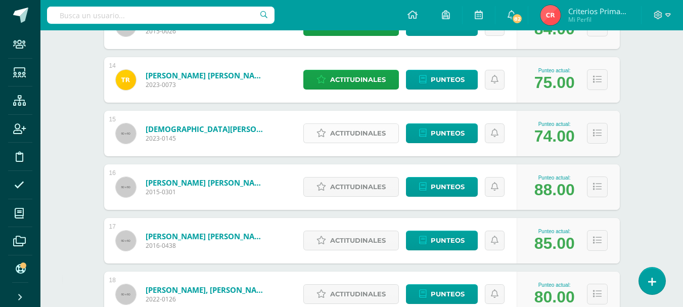
click at [352, 129] on span "Actitudinales" at bounding box center [358, 133] width 56 height 19
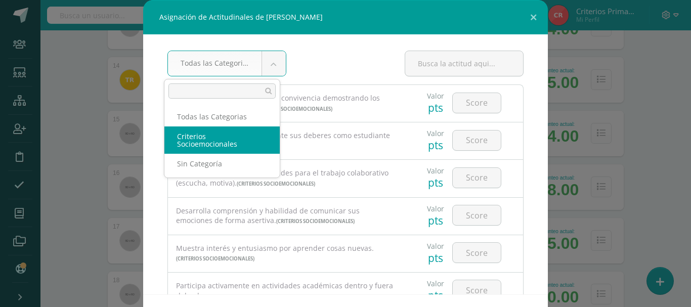
select select "6"
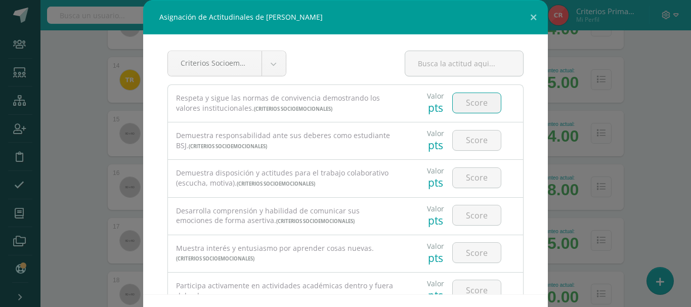
click at [474, 101] on input "number" at bounding box center [477, 103] width 48 height 20
type input "4"
click at [464, 139] on input "number" at bounding box center [477, 140] width 48 height 20
type input "4"
click at [470, 178] on input "number" at bounding box center [477, 178] width 48 height 20
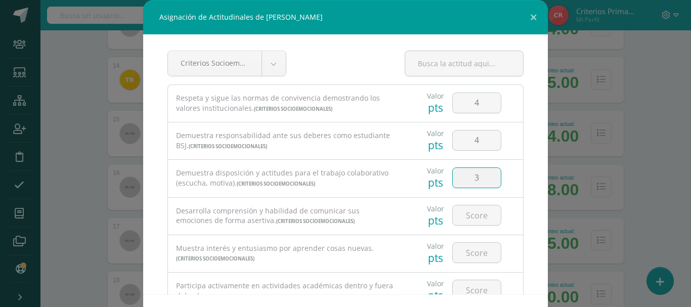
type input "3"
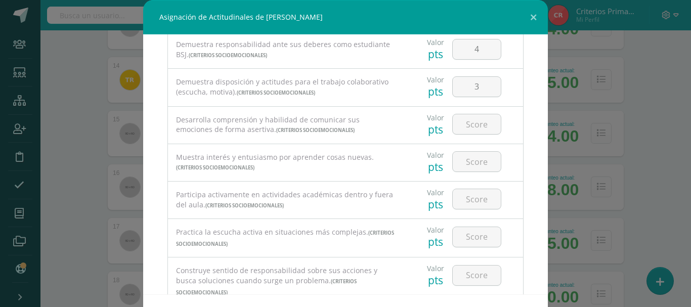
scroll to position [101, 0]
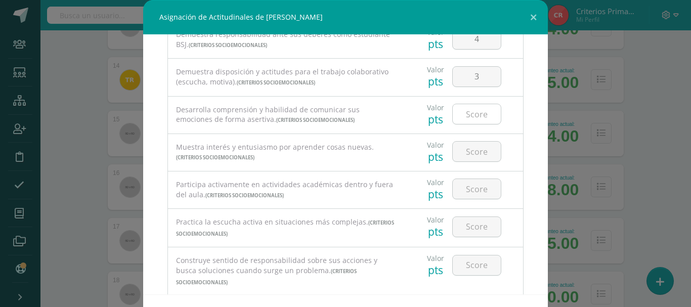
click at [465, 111] on input "number" at bounding box center [477, 114] width 48 height 20
type input "3"
type input "4"
click at [462, 153] on input "number" at bounding box center [477, 152] width 48 height 20
type input "4"
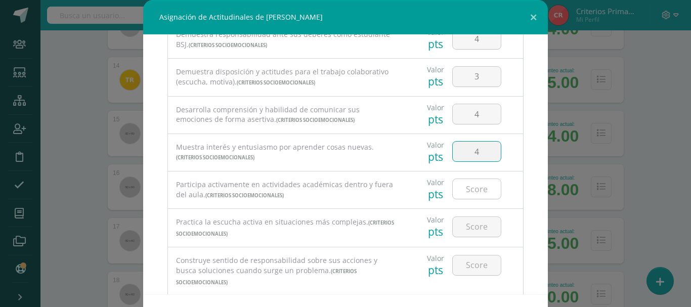
click at [458, 190] on input "number" at bounding box center [477, 189] width 48 height 20
type input "4"
click at [465, 223] on input "number" at bounding box center [477, 227] width 48 height 20
type input "4"
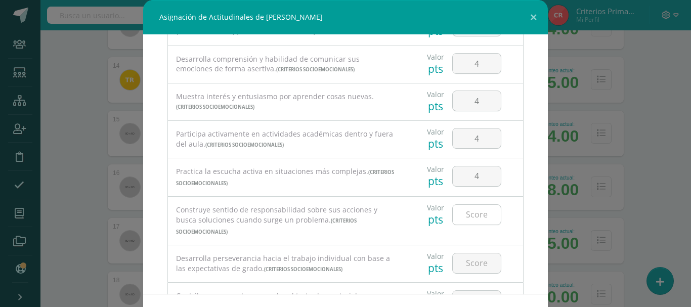
click at [461, 211] on input "number" at bounding box center [477, 215] width 48 height 20
type input "4"
drag, startPoint x: 463, startPoint y: 249, endPoint x: 394, endPoint y: 215, distance: 77.4
click at [463, 253] on input "number" at bounding box center [477, 263] width 48 height 20
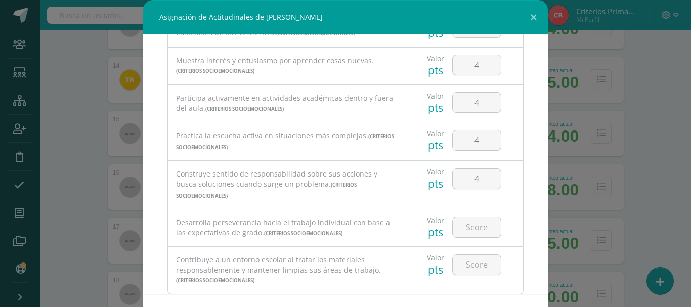
scroll to position [202, 0]
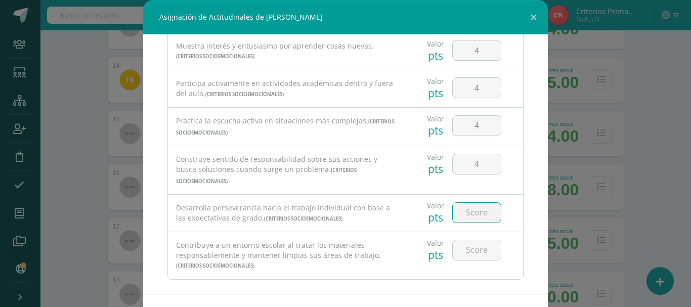
click at [462, 203] on input "number" at bounding box center [477, 213] width 48 height 20
type input "4"
click at [463, 240] on input "number" at bounding box center [477, 250] width 48 height 20
type input "3"
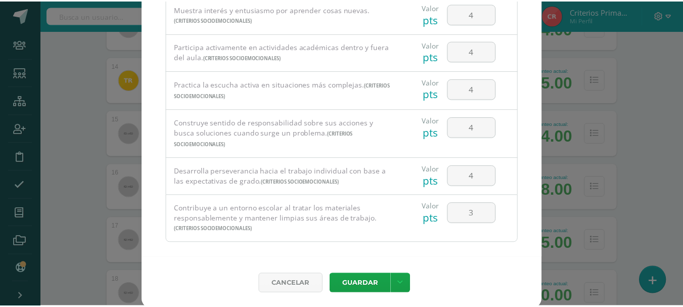
scroll to position [40, 0]
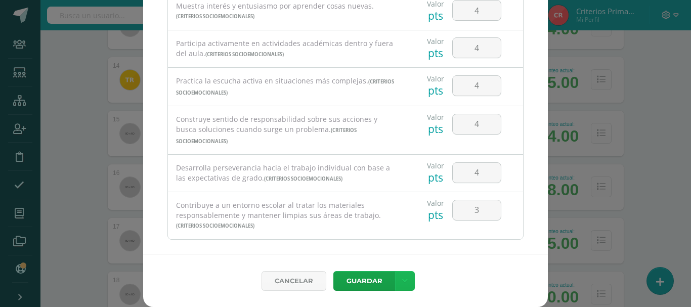
click at [398, 278] on link at bounding box center [405, 281] width 20 height 20
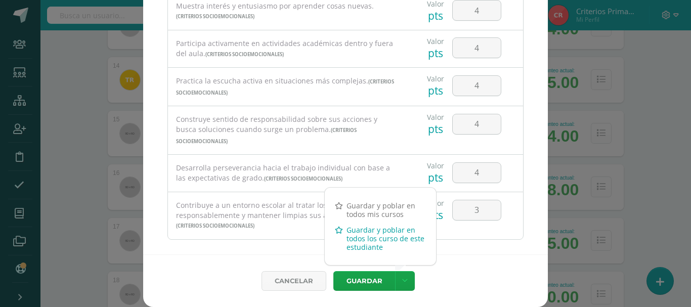
click at [374, 245] on link "Guardar y poblar en todos los curso de este estudiante" at bounding box center [380, 238] width 111 height 33
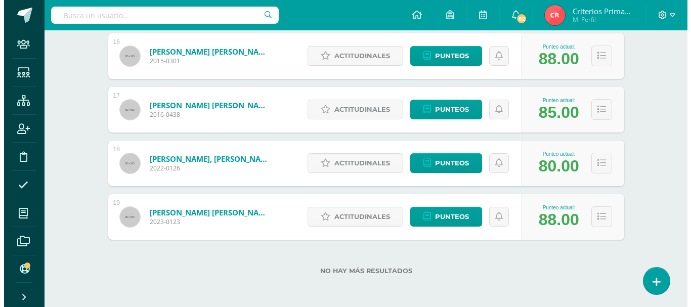
scroll to position [940, 0]
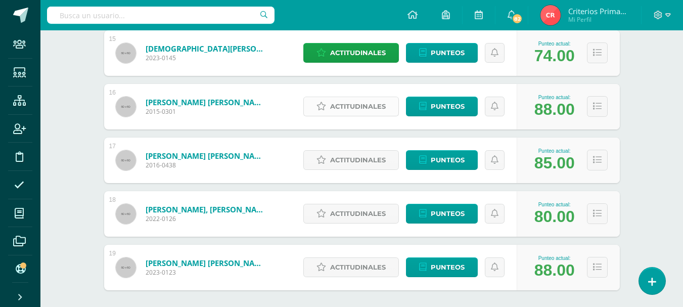
click at [354, 104] on span "Actitudinales" at bounding box center [358, 106] width 56 height 19
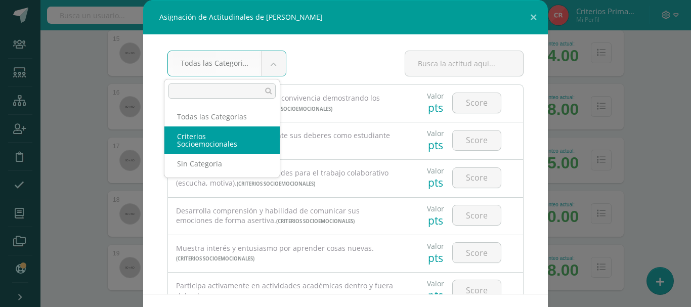
select select "6"
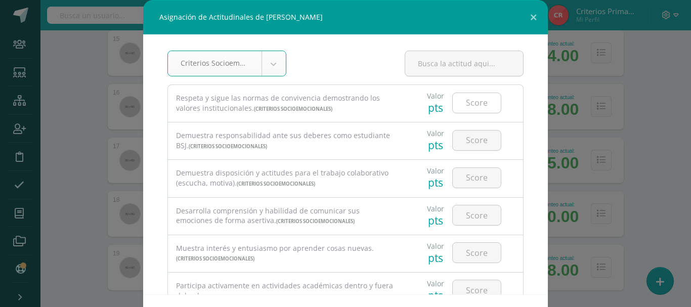
click at [470, 106] on input "number" at bounding box center [477, 103] width 48 height 20
type input "4"
click at [467, 140] on input "number" at bounding box center [477, 140] width 48 height 20
type input "4"
click at [470, 180] on input "number" at bounding box center [477, 178] width 48 height 20
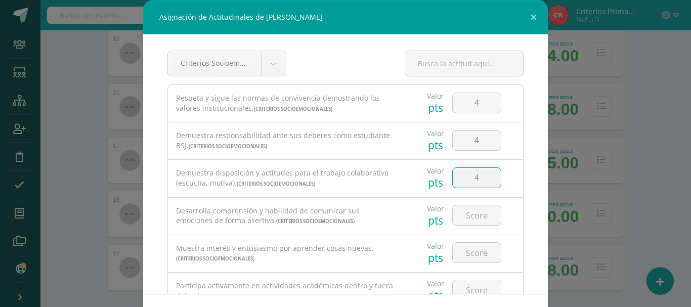
type input "4"
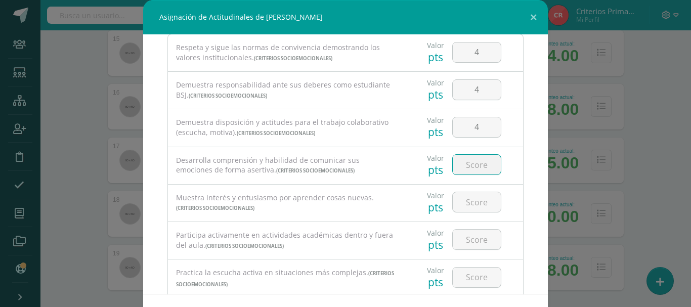
click at [464, 163] on input "number" at bounding box center [477, 165] width 48 height 20
type input "4"
click at [469, 199] on input "number" at bounding box center [477, 202] width 48 height 20
type input "4"
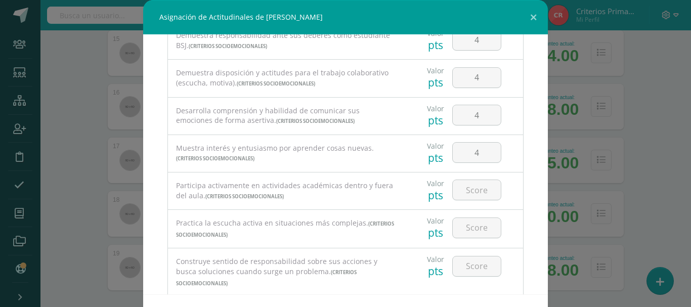
scroll to position [101, 0]
click at [466, 190] on input "number" at bounding box center [477, 189] width 48 height 20
type input "4"
click at [468, 225] on input "number" at bounding box center [477, 227] width 48 height 20
type input "4"
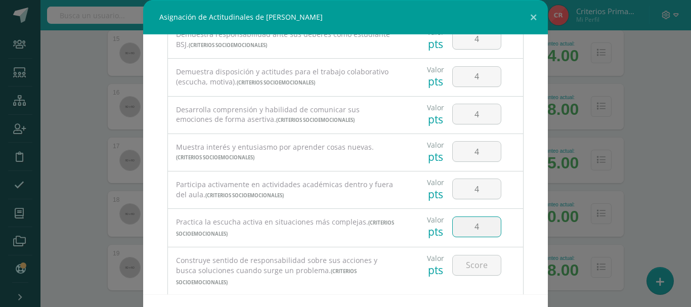
scroll to position [152, 0]
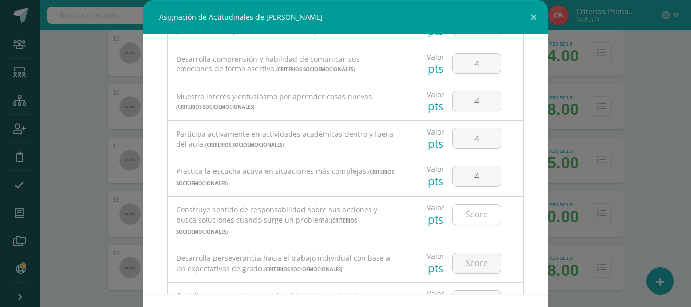
click at [468, 219] on input "number" at bounding box center [477, 215] width 48 height 20
type input "4"
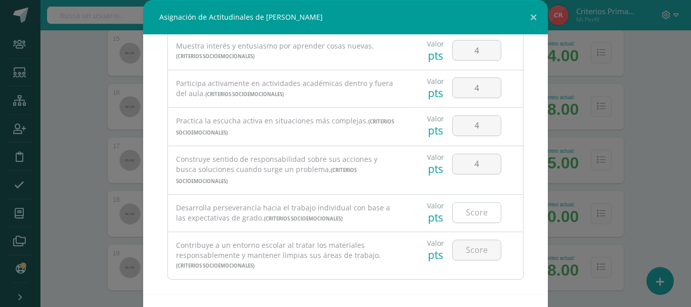
click at [469, 203] on input "number" at bounding box center [477, 213] width 48 height 20
type input "4"
click at [470, 240] on input "number" at bounding box center [477, 250] width 48 height 20
type input "4"
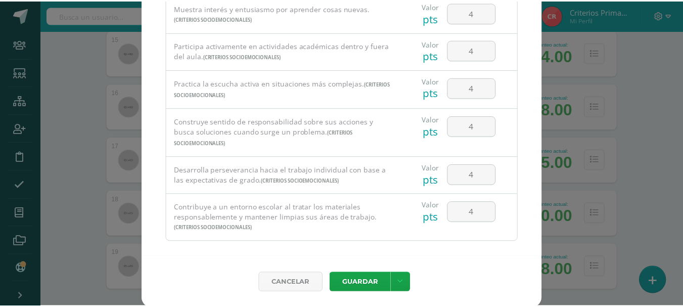
scroll to position [40, 0]
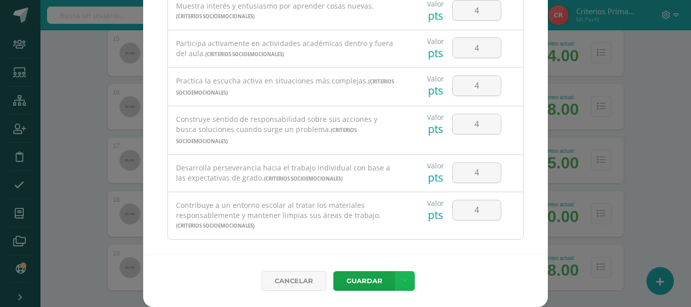
click at [403, 278] on link at bounding box center [405, 281] width 20 height 20
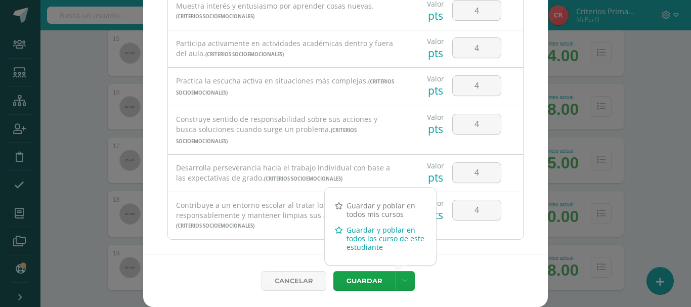
click at [363, 241] on link "Guardar y poblar en todos los curso de este estudiante" at bounding box center [380, 238] width 111 height 33
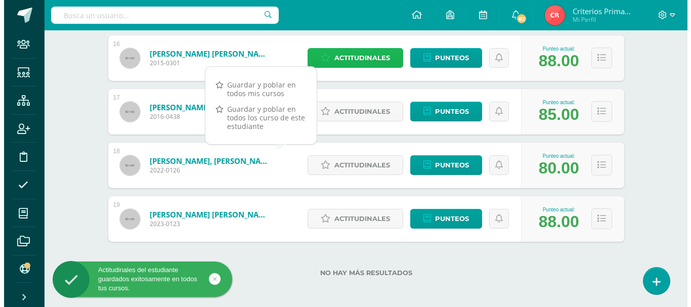
scroll to position [991, 0]
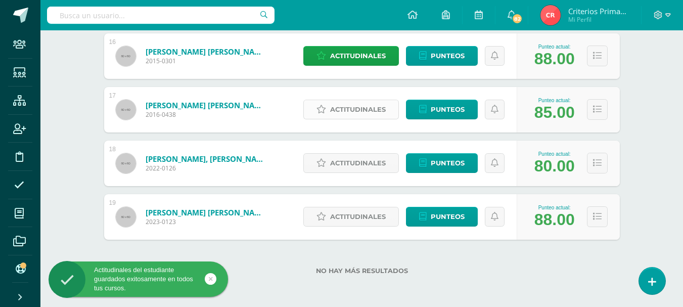
click at [340, 103] on span "Actitudinales" at bounding box center [358, 109] width 56 height 19
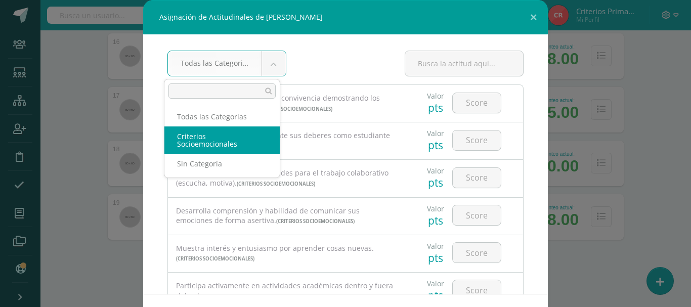
select select "6"
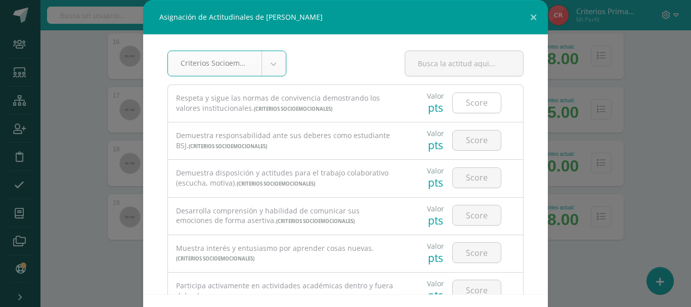
click at [464, 104] on input "number" at bounding box center [477, 103] width 48 height 20
type input "4"
click at [470, 142] on input "number" at bounding box center [477, 140] width 48 height 20
type input "4"
click at [473, 172] on input "number" at bounding box center [477, 178] width 48 height 20
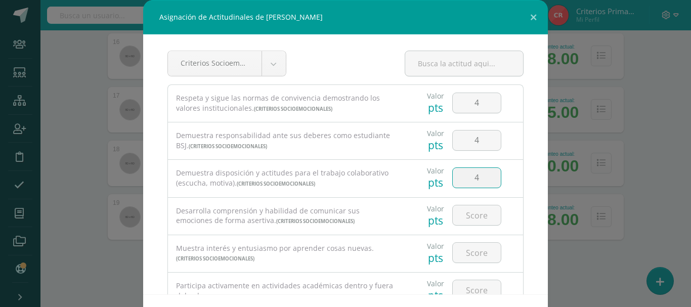
type input "4"
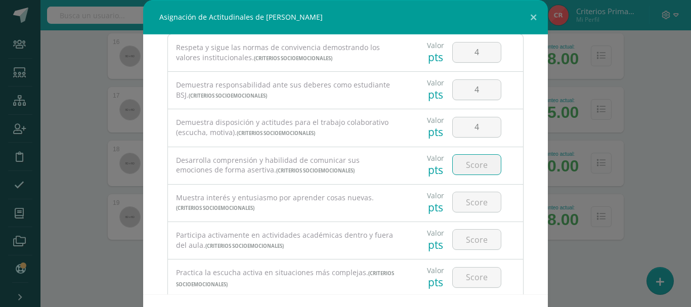
click at [469, 164] on input "number" at bounding box center [477, 165] width 48 height 20
type input "4"
click at [472, 204] on input "number" at bounding box center [477, 202] width 48 height 20
type input "4"
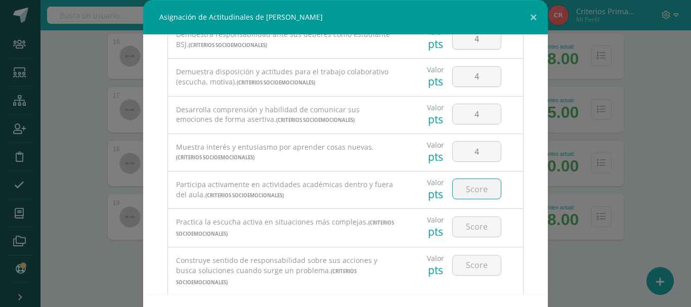
click at [472, 194] on input "number" at bounding box center [477, 189] width 48 height 20
type input "4"
click at [467, 223] on input "number" at bounding box center [477, 227] width 48 height 20
type input "4"
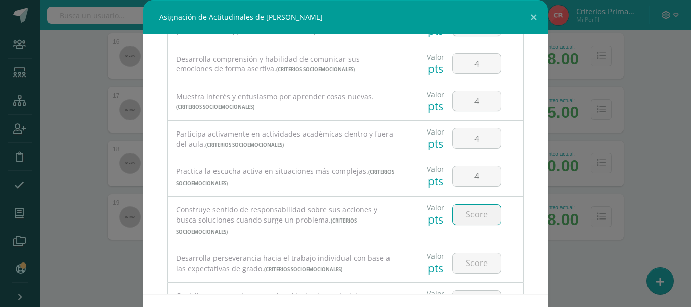
click at [473, 214] on input "number" at bounding box center [477, 215] width 48 height 20
type input "4"
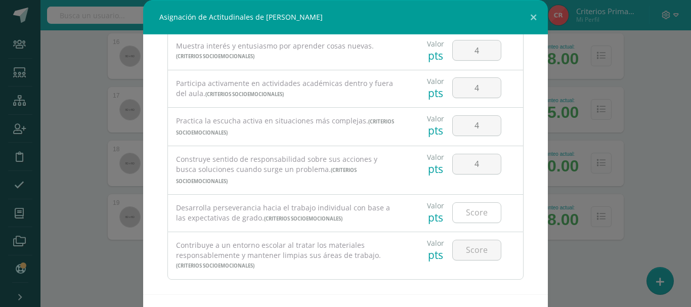
click at [467, 203] on input "number" at bounding box center [477, 213] width 48 height 20
type input "4"
click at [469, 240] on input "number" at bounding box center [477, 250] width 48 height 20
type input "4"
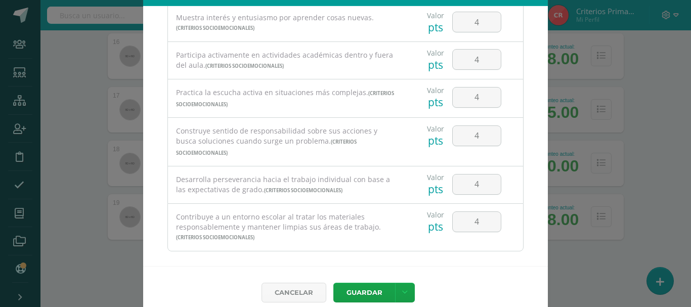
scroll to position [40, 0]
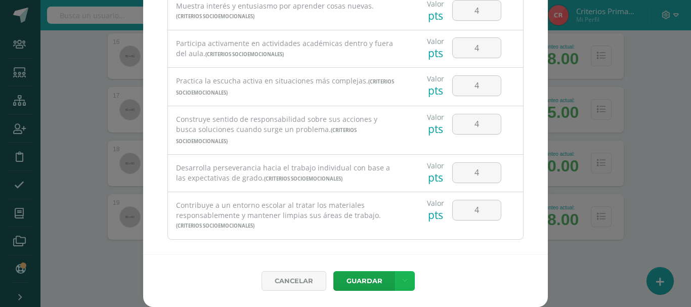
click at [401, 275] on link at bounding box center [405, 281] width 20 height 20
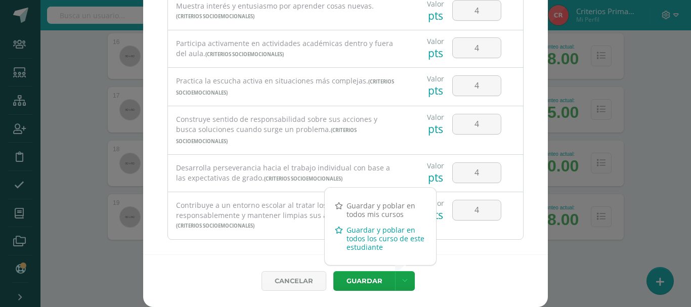
click at [377, 236] on link "Guardar y poblar en todos los curso de este estudiante" at bounding box center [380, 238] width 111 height 33
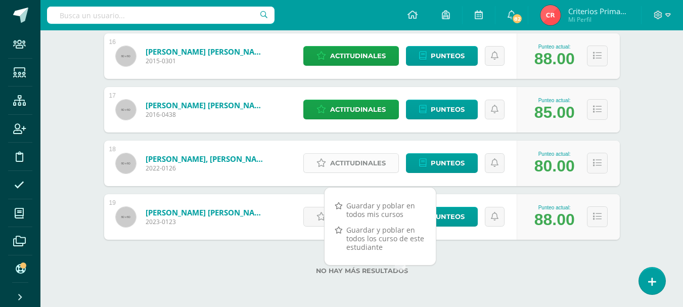
click at [367, 163] on span "Actitudinales" at bounding box center [358, 163] width 56 height 19
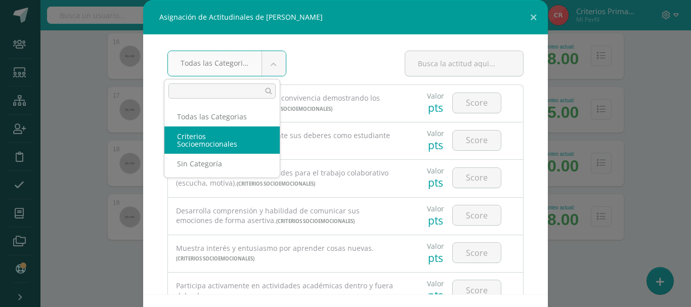
select select "6"
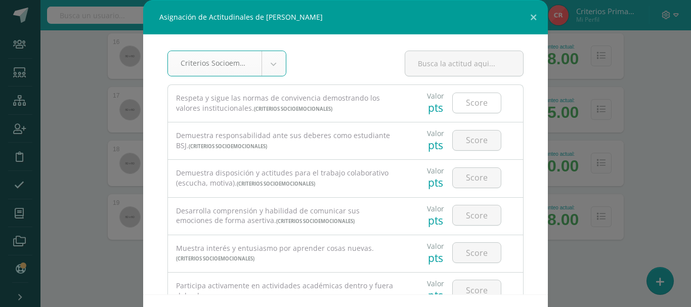
click at [477, 106] on input "number" at bounding box center [477, 103] width 48 height 20
type input "4"
click at [467, 138] on input "number" at bounding box center [477, 140] width 48 height 20
type input "4"
click at [469, 171] on input "number" at bounding box center [477, 178] width 48 height 20
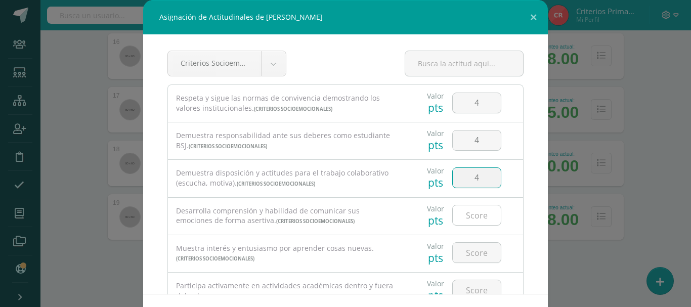
type input "4"
click at [462, 216] on input "number" at bounding box center [477, 215] width 48 height 20
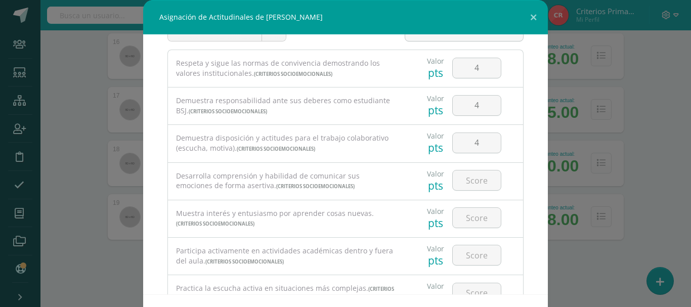
scroll to position [51, 0]
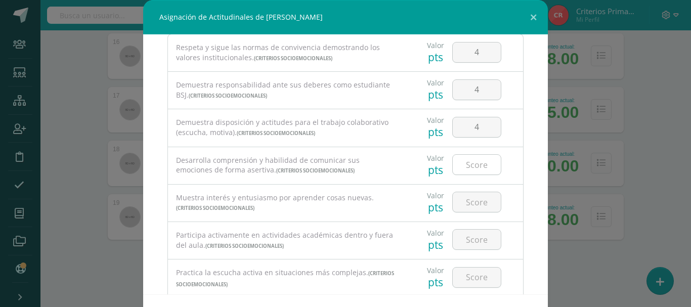
click at [469, 163] on input "number" at bounding box center [477, 165] width 48 height 20
type input "4"
click at [468, 200] on input "number" at bounding box center [477, 202] width 48 height 20
type input "4"
click at [462, 238] on input "number" at bounding box center [477, 240] width 48 height 20
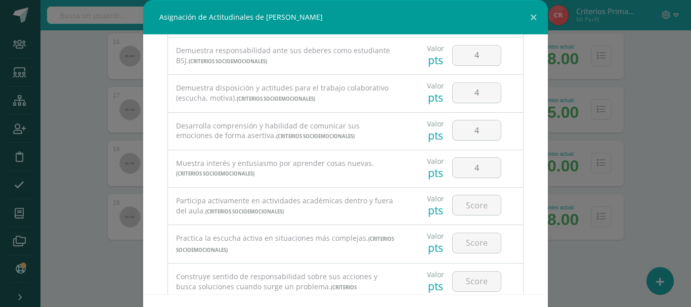
scroll to position [101, 0]
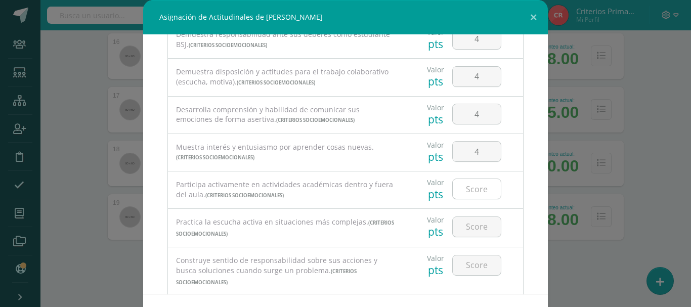
click at [465, 187] on input "number" at bounding box center [477, 189] width 48 height 20
type input "4"
click at [471, 224] on input "number" at bounding box center [477, 227] width 48 height 20
type input "4"
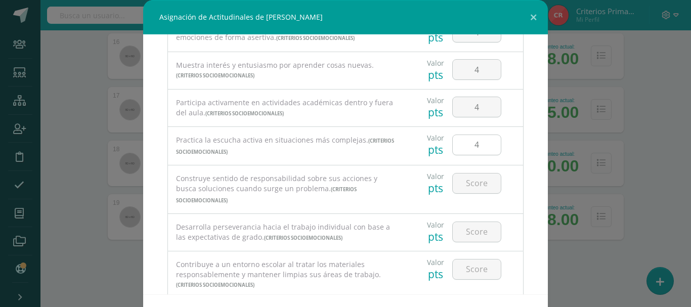
scroll to position [202, 0]
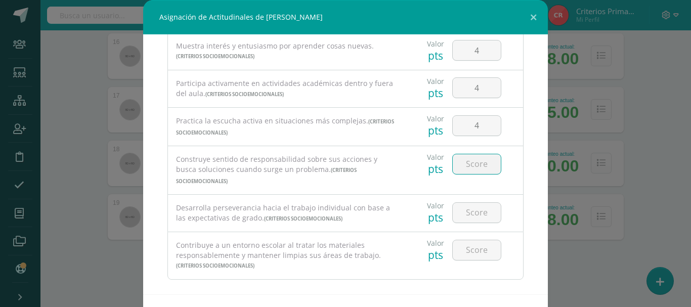
drag, startPoint x: 467, startPoint y: 167, endPoint x: 454, endPoint y: 179, distance: 17.2
click at [467, 167] on input "number" at bounding box center [477, 164] width 48 height 20
type input "4"
click at [461, 203] on input "number" at bounding box center [477, 213] width 48 height 20
type input "4"
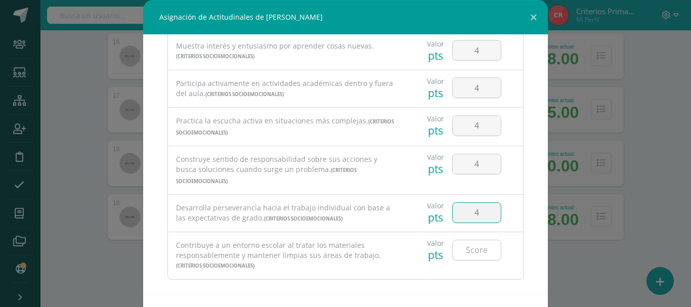
click at [462, 240] on input "number" at bounding box center [477, 250] width 48 height 20
type input "3"
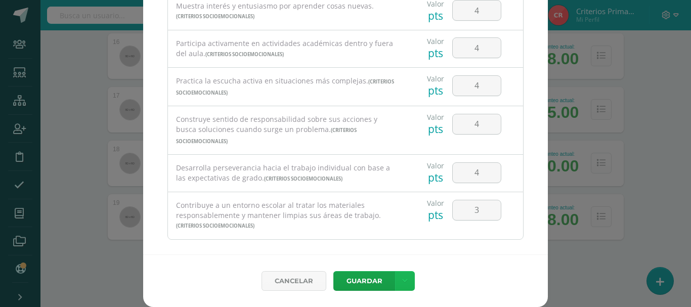
click at [402, 277] on icon at bounding box center [405, 281] width 6 height 9
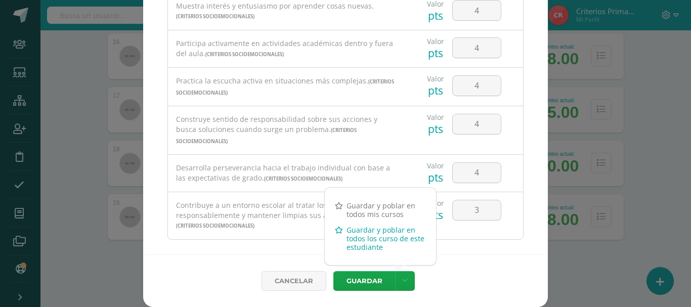
click at [373, 237] on link "Guardar y poblar en todos los curso de este estudiante" at bounding box center [380, 238] width 111 height 33
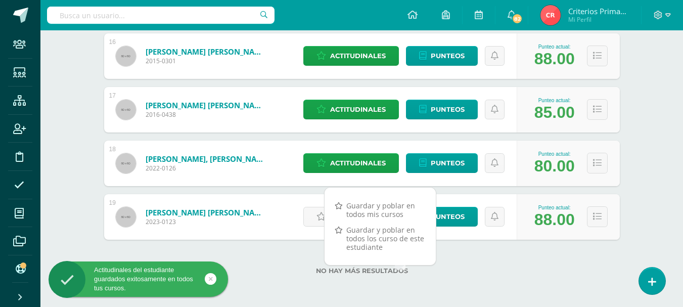
click at [288, 211] on div "19 Velásquez López, Valentina Nicole 2023-0123 Punteo actual: 88.00 Actitudinal…" at bounding box center [362, 217] width 516 height 46
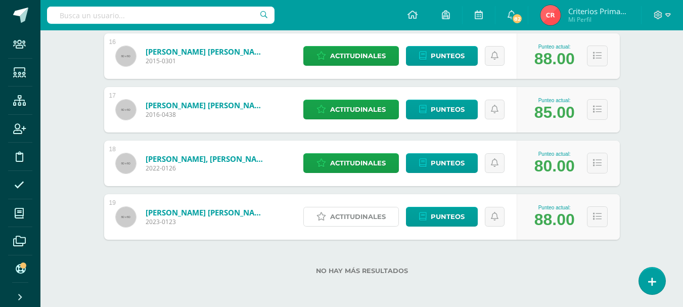
click at [368, 217] on span "Actitudinales" at bounding box center [358, 216] width 56 height 19
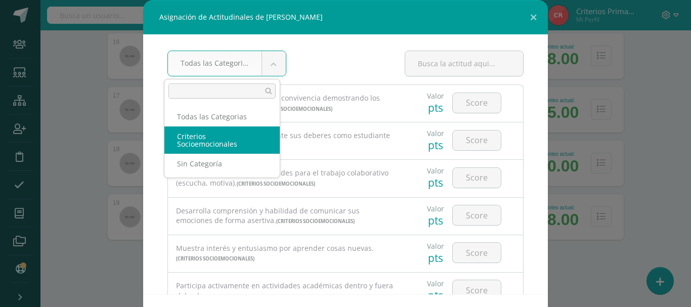
select select "6"
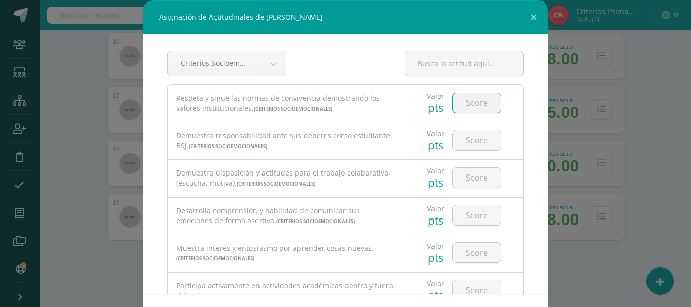
click at [464, 107] on input "number" at bounding box center [477, 103] width 48 height 20
type input "4"
click at [467, 137] on input "number" at bounding box center [477, 140] width 48 height 20
type input "4"
click at [466, 172] on input "number" at bounding box center [477, 178] width 48 height 20
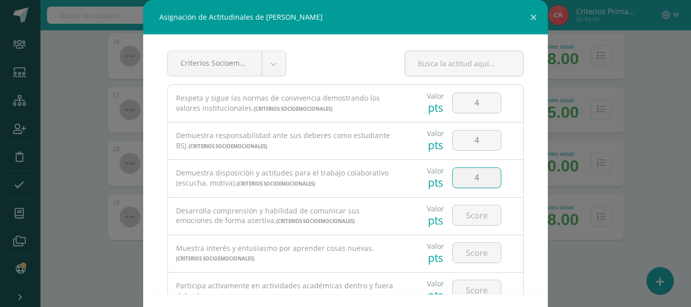
type input "4"
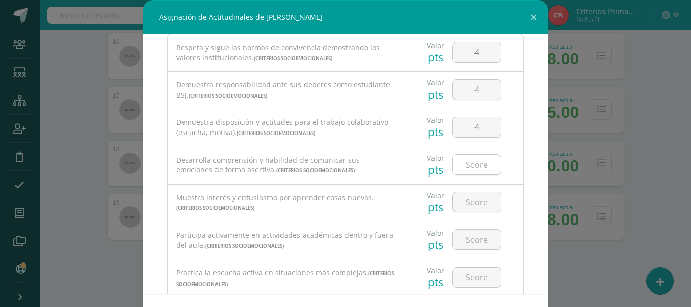
click at [470, 163] on input "number" at bounding box center [477, 165] width 48 height 20
type input "4"
click at [469, 198] on input "number" at bounding box center [477, 202] width 48 height 20
type input "4"
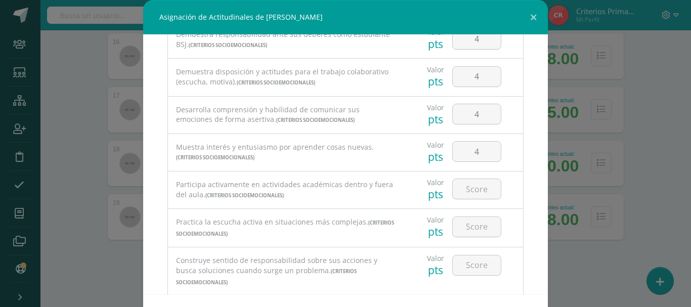
drag, startPoint x: 469, startPoint y: 190, endPoint x: 471, endPoint y: 204, distance: 13.8
click at [469, 190] on input "number" at bounding box center [477, 189] width 48 height 20
type input "4"
click at [469, 226] on input "number" at bounding box center [477, 227] width 48 height 20
type input "4"
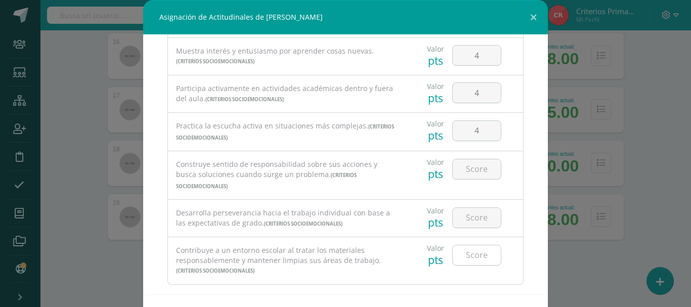
scroll to position [202, 0]
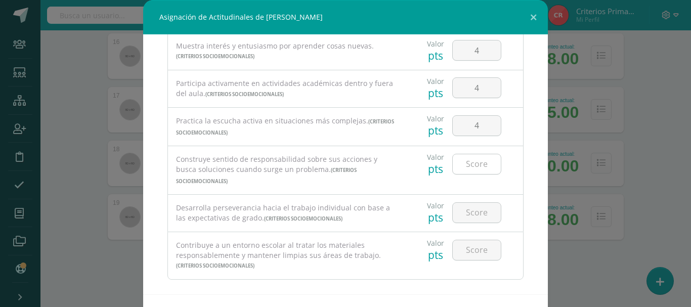
click at [469, 163] on input "number" at bounding box center [477, 164] width 48 height 20
type input "4"
click at [468, 204] on input "number" at bounding box center [477, 213] width 48 height 20
type input "4"
click at [469, 240] on input "number" at bounding box center [477, 250] width 48 height 20
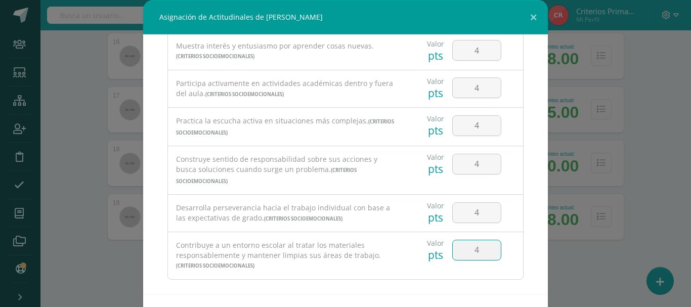
type input "4"
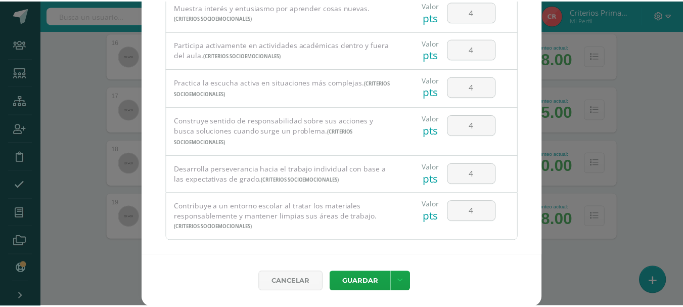
scroll to position [40, 0]
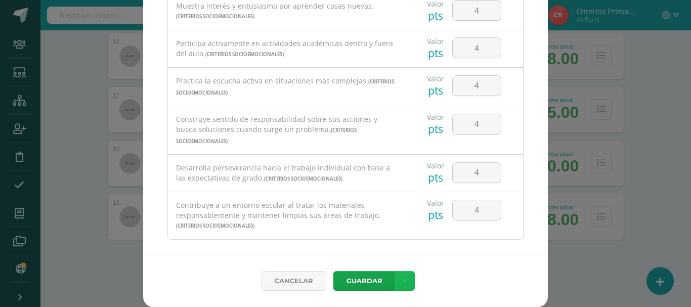
click at [402, 277] on icon at bounding box center [405, 281] width 6 height 9
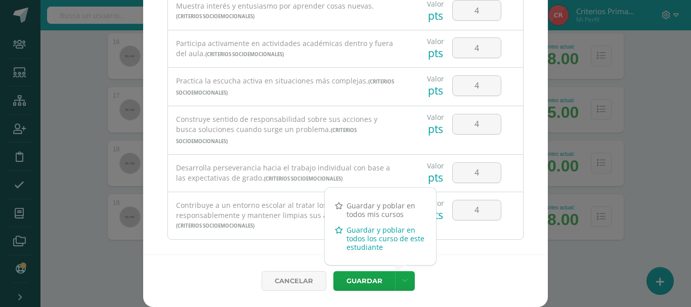
click at [375, 236] on link "Guardar y poblar en todos los curso de este estudiante" at bounding box center [380, 238] width 111 height 33
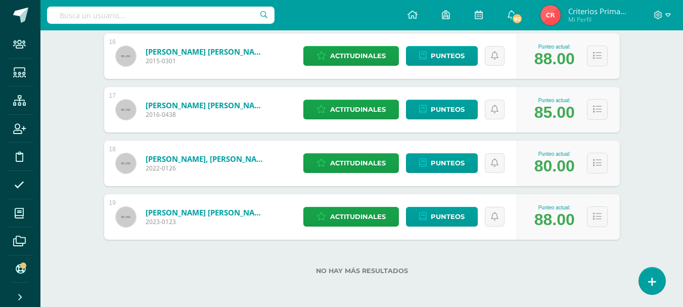
click at [248, 258] on div "No hay más resultados" at bounding box center [362, 263] width 516 height 47
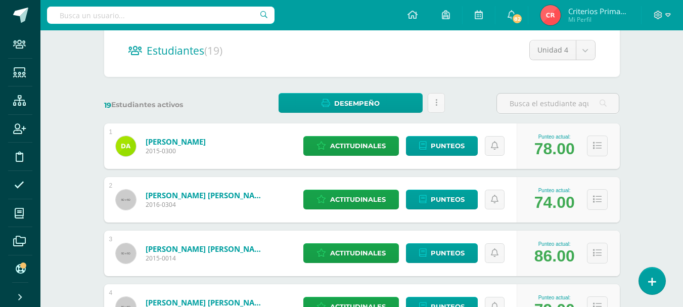
scroll to position [0, 0]
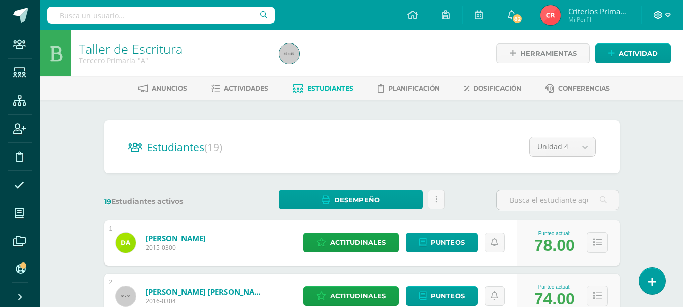
click at [670, 14] on icon at bounding box center [669, 15] width 6 height 9
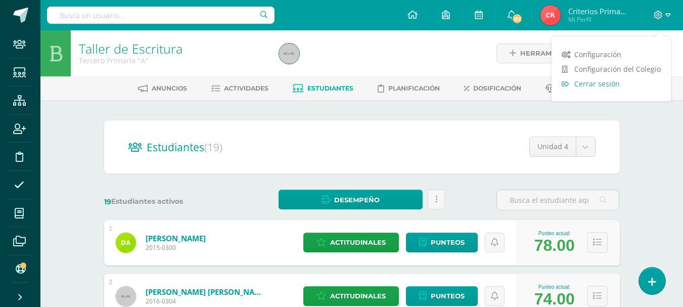
click at [614, 82] on span "Cerrar sesión" at bounding box center [598, 84] width 46 height 10
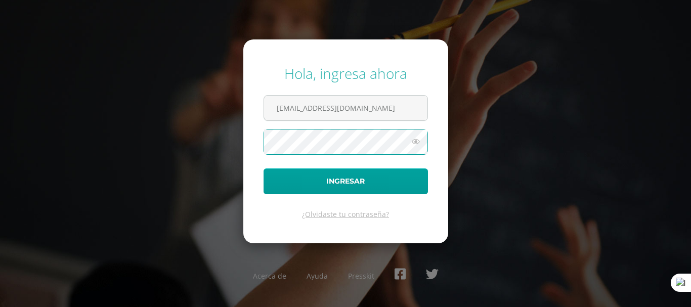
click at [264, 168] on button "Ingresar" at bounding box center [346, 181] width 164 height 26
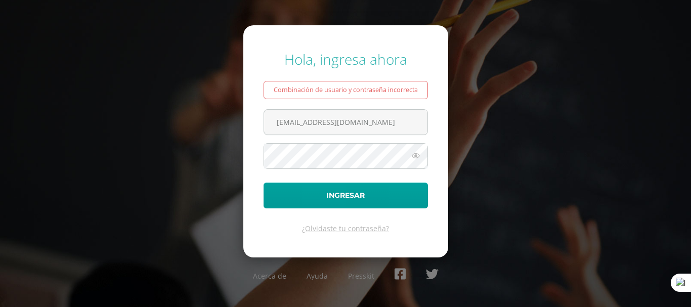
click at [414, 157] on icon at bounding box center [415, 156] width 13 height 12
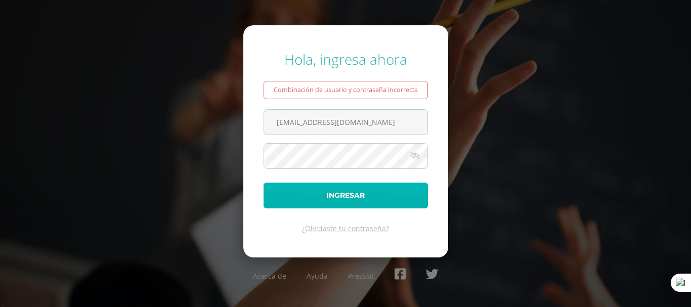
click at [359, 191] on button "Ingresar" at bounding box center [346, 196] width 164 height 26
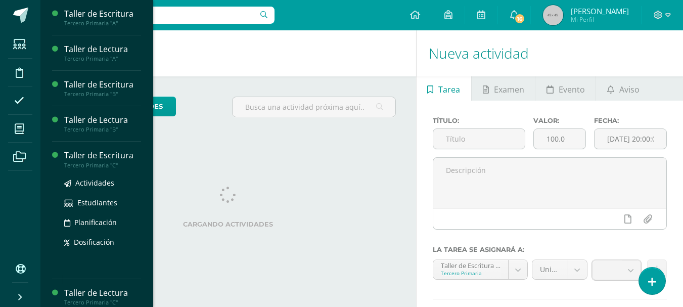
scroll to position [56, 0]
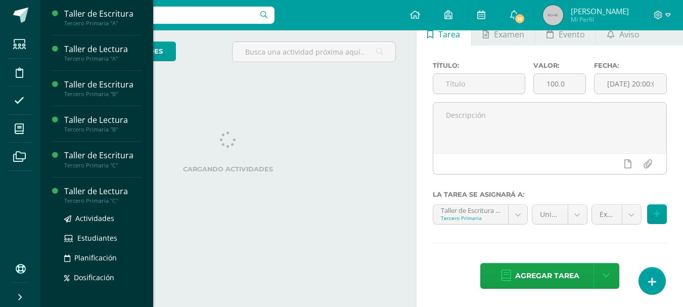
click at [86, 217] on div "Actividades Estudiantes Planificación Dosificación" at bounding box center [102, 255] width 77 height 102
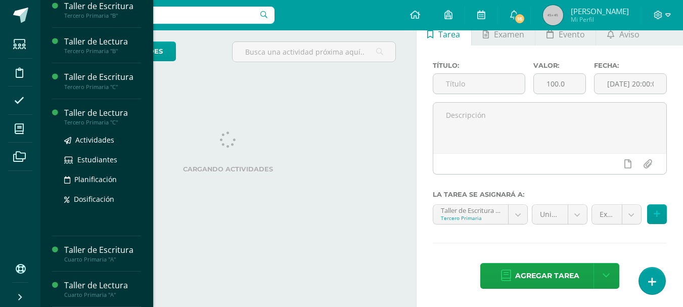
scroll to position [55, 0]
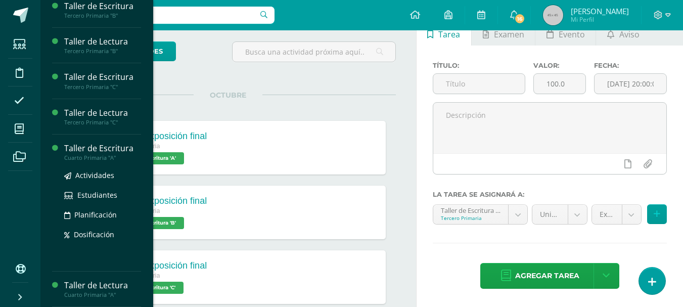
click at [92, 252] on div "Taller de Escritura Cuarto Primaria "A" Actividades Estudiantes Planificación D…" at bounding box center [102, 203] width 77 height 121
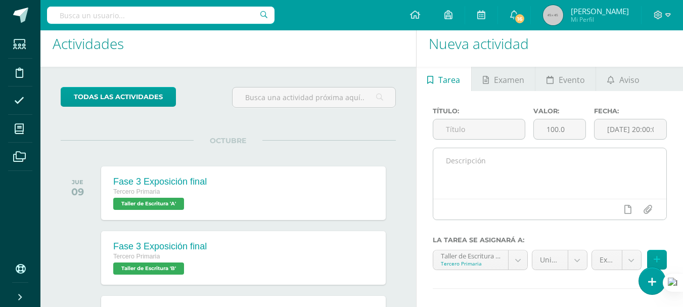
scroll to position [5, 0]
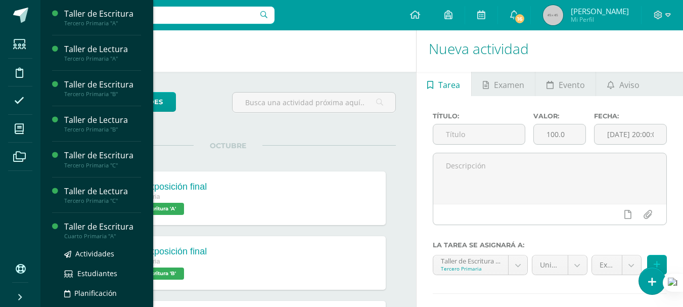
click at [95, 231] on div "Taller de Escritura" at bounding box center [102, 227] width 77 height 12
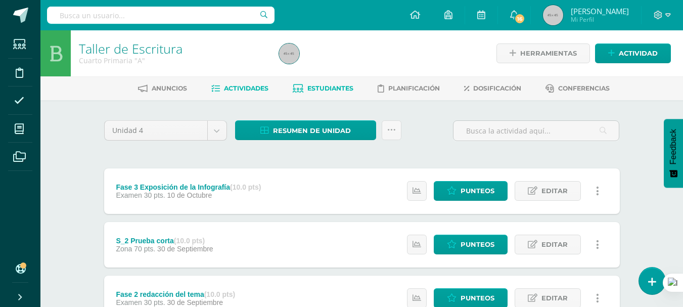
click at [332, 89] on span "Estudiantes" at bounding box center [331, 88] width 46 height 8
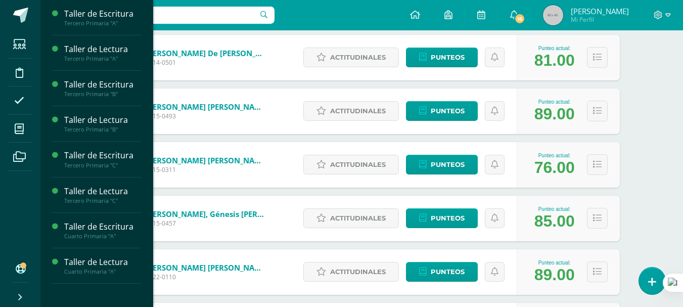
scroll to position [747, 0]
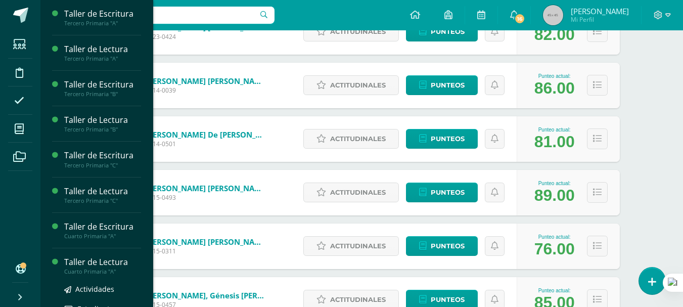
click at [92, 259] on div "Taller de Lectura" at bounding box center [102, 262] width 77 height 12
drag, startPoint x: 92, startPoint y: 259, endPoint x: 88, endPoint y: 256, distance: 5.4
click at [91, 259] on div "Taller de Lectura" at bounding box center [102, 262] width 77 height 12
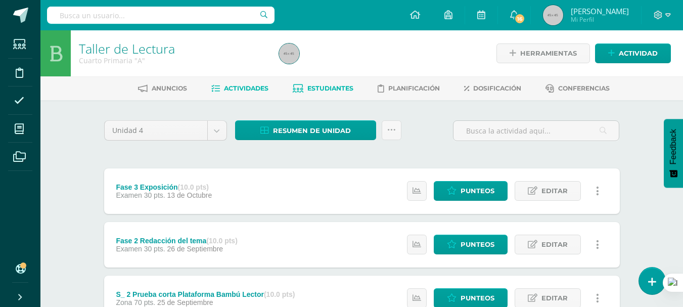
click at [327, 88] on span "Estudiantes" at bounding box center [331, 88] width 46 height 8
